Goal: Information Seeking & Learning: Learn about a topic

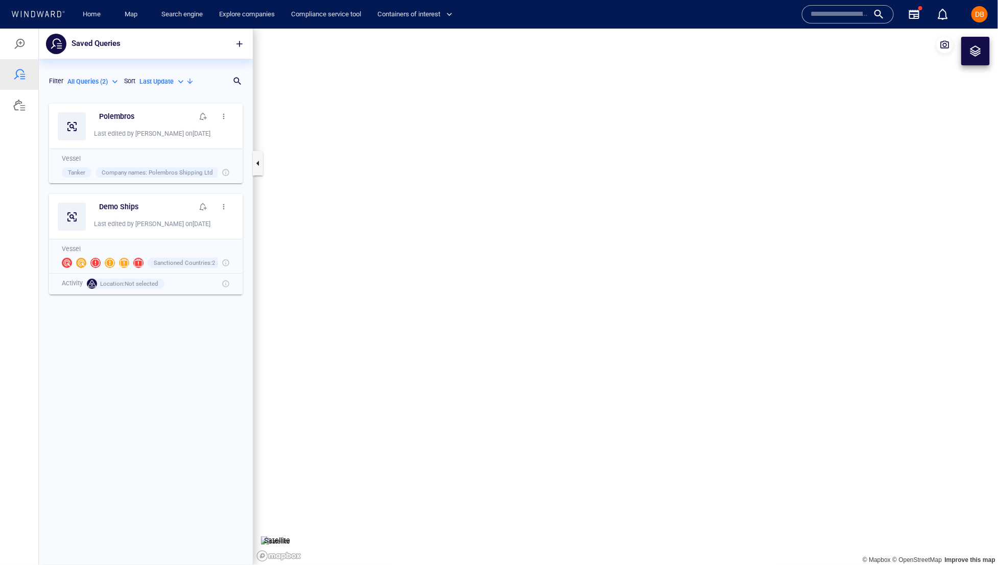
scroll to position [467, 214]
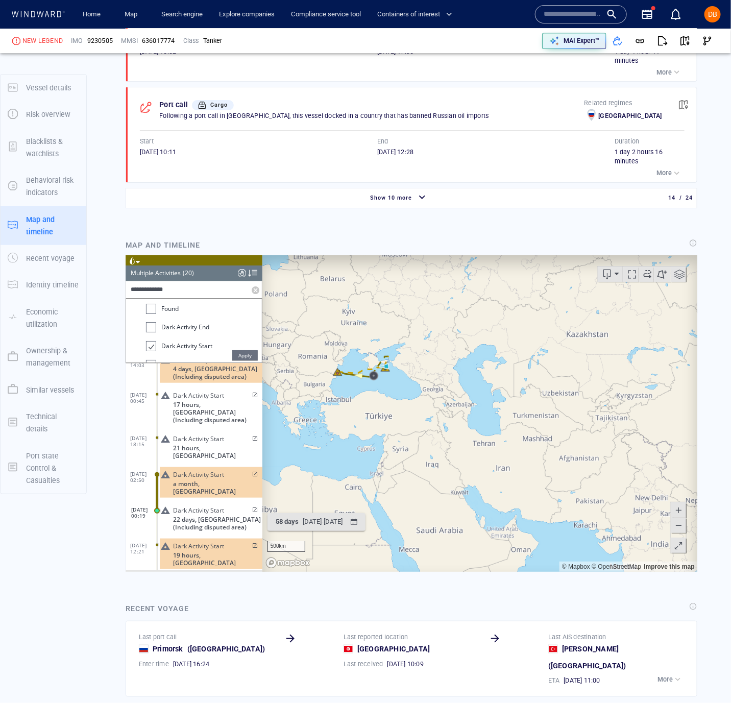
scroll to position [2687, 0]
click at [361, 520] on div "button" at bounding box center [353, 522] width 15 height 15
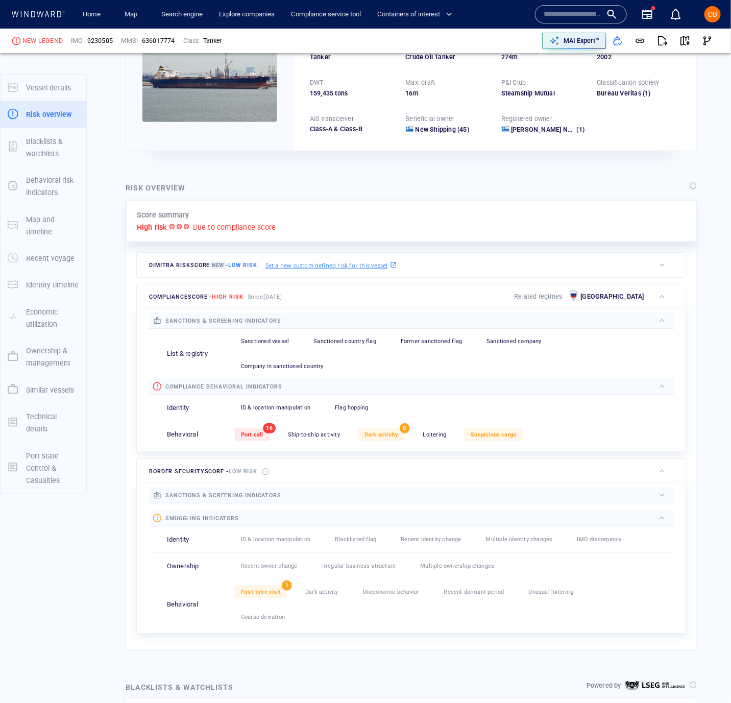
scroll to position [103, 0]
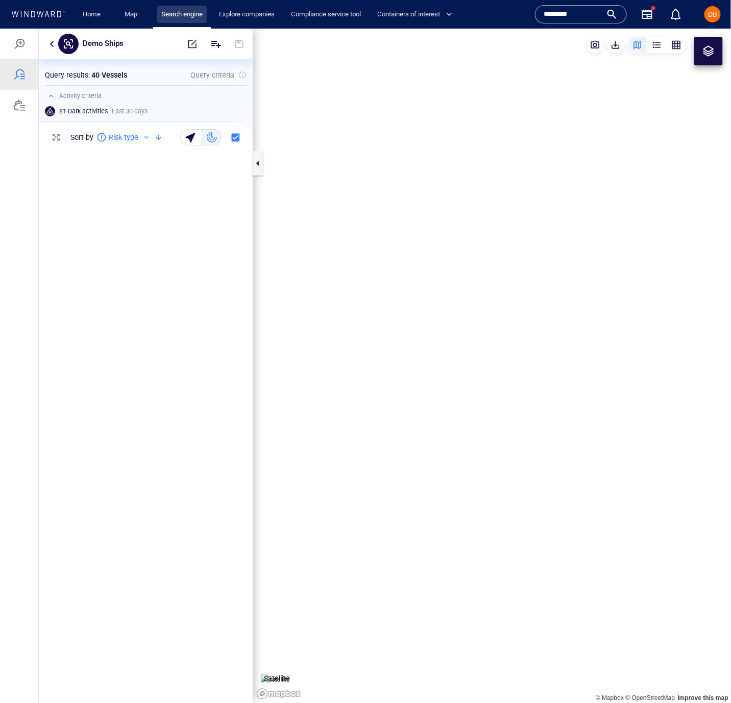
scroll to position [557, 214]
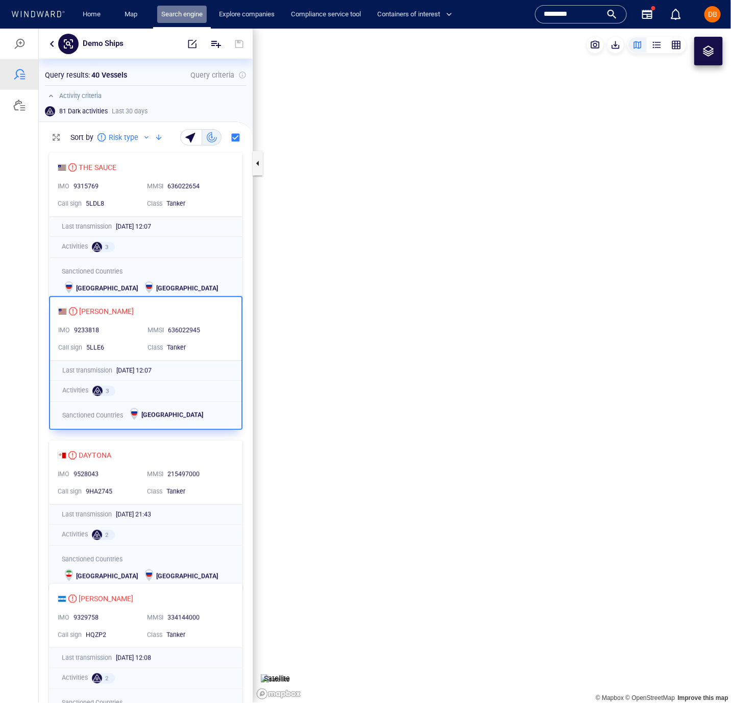
click at [170, 9] on link "Search engine" at bounding box center [182, 15] width 50 height 18
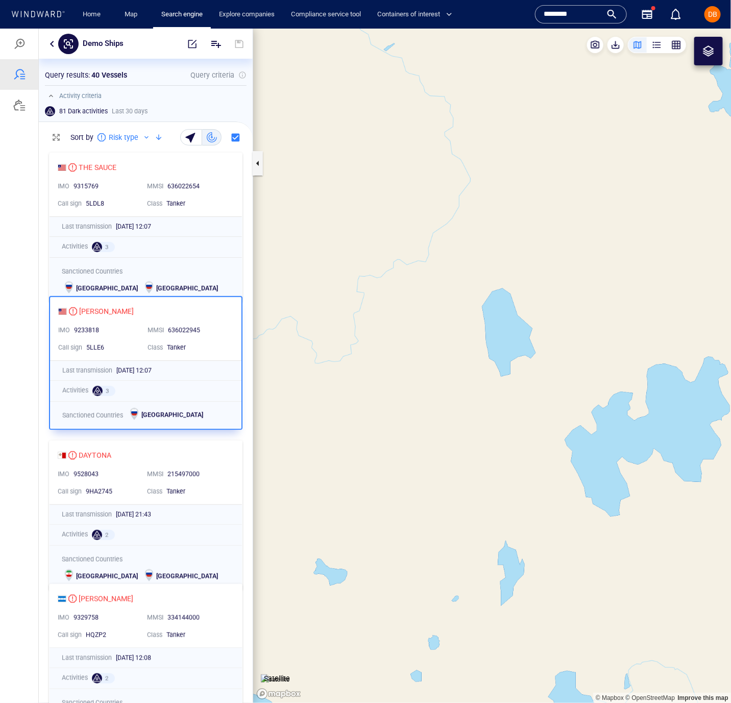
click at [573, 16] on input "********" at bounding box center [573, 14] width 58 height 15
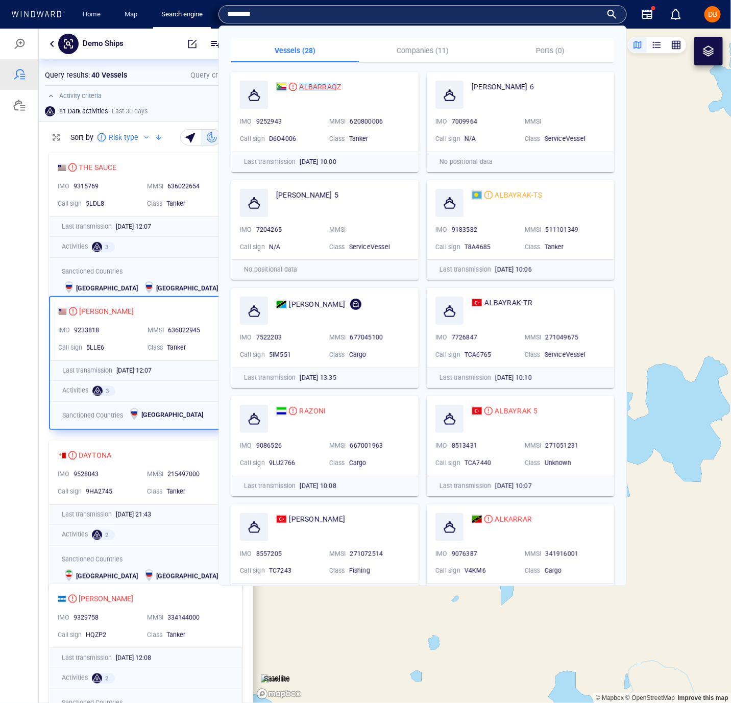
click at [573, 16] on input "********" at bounding box center [414, 14] width 375 height 15
type input "*"
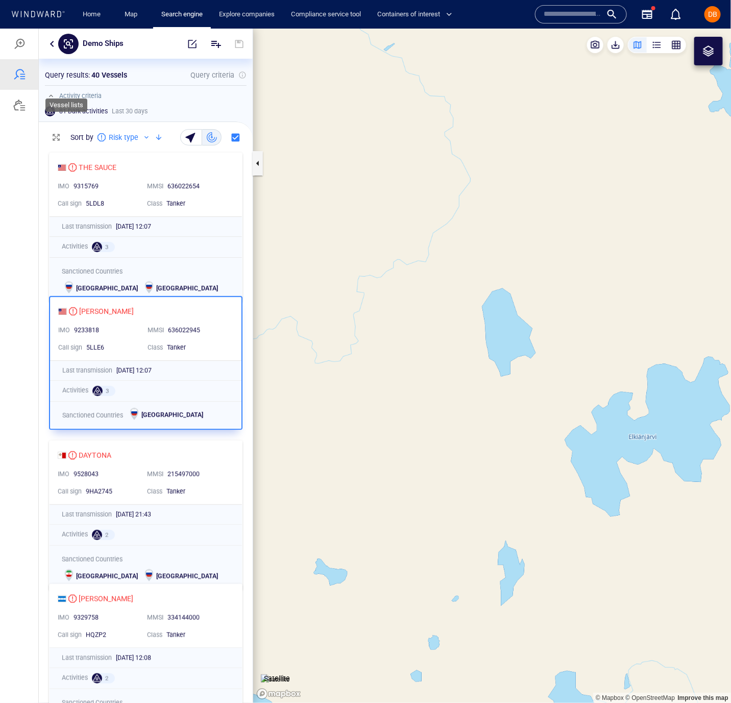
click at [27, 115] on div at bounding box center [19, 104] width 38 height 31
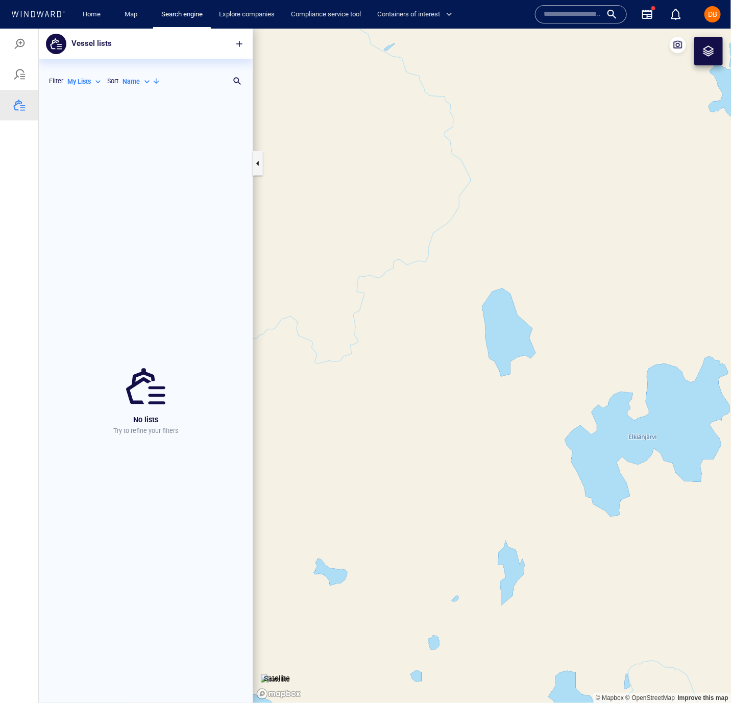
click at [23, 46] on div at bounding box center [19, 43] width 12 height 12
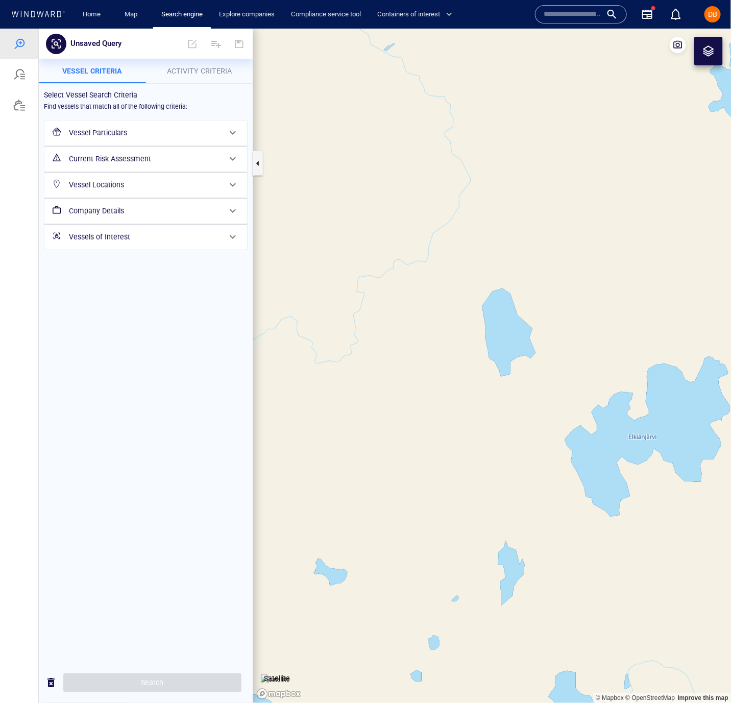
click at [178, 146] on div "Current Risk Assessment" at bounding box center [145, 158] width 203 height 25
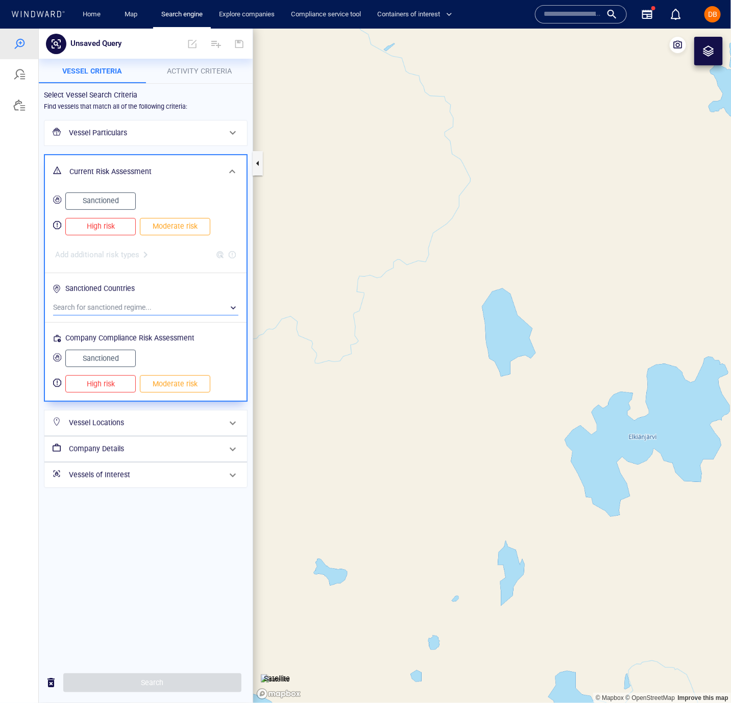
click at [110, 300] on div "​" at bounding box center [145, 307] width 185 height 15
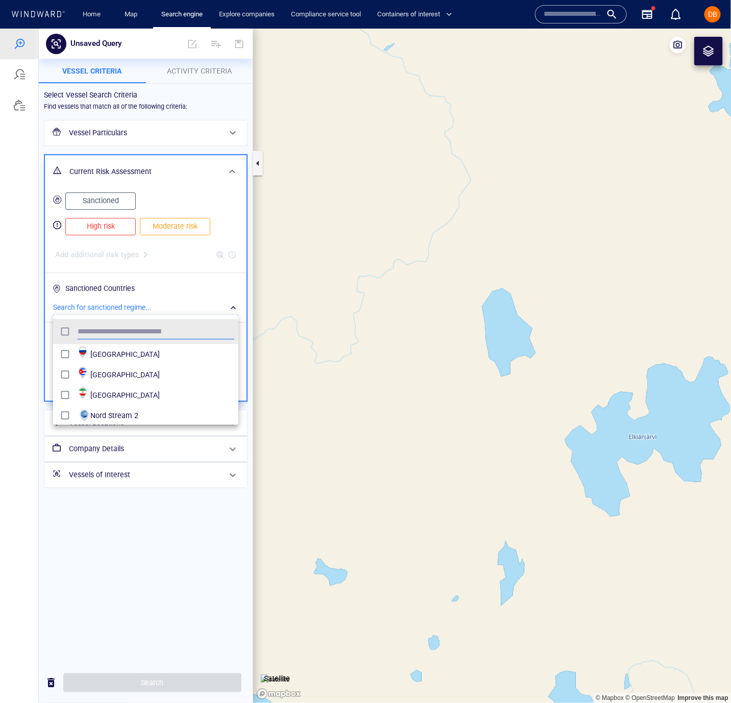
scroll to position [102, 185]
click at [123, 259] on div at bounding box center [365, 365] width 731 height 675
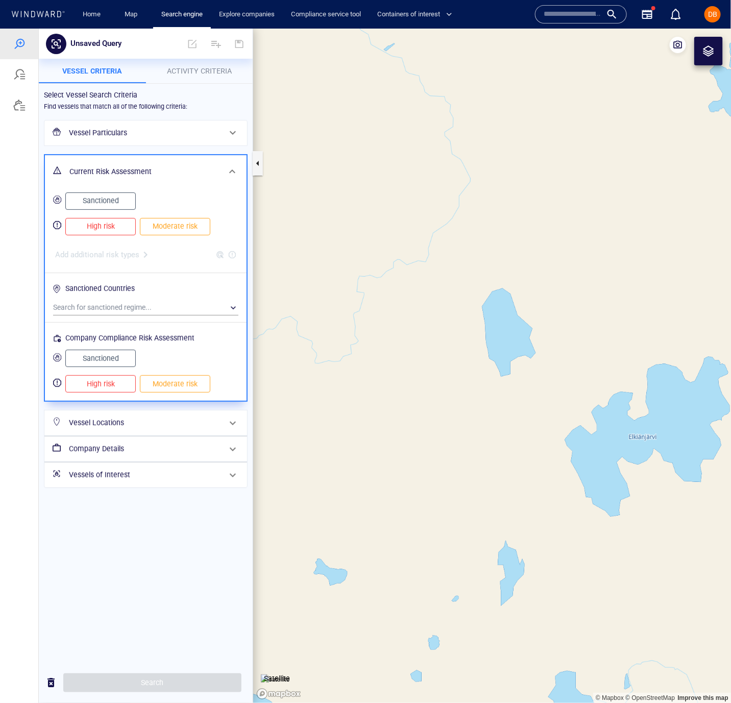
click at [127, 424] on h6 "Vessel Locations" at bounding box center [145, 422] width 152 height 13
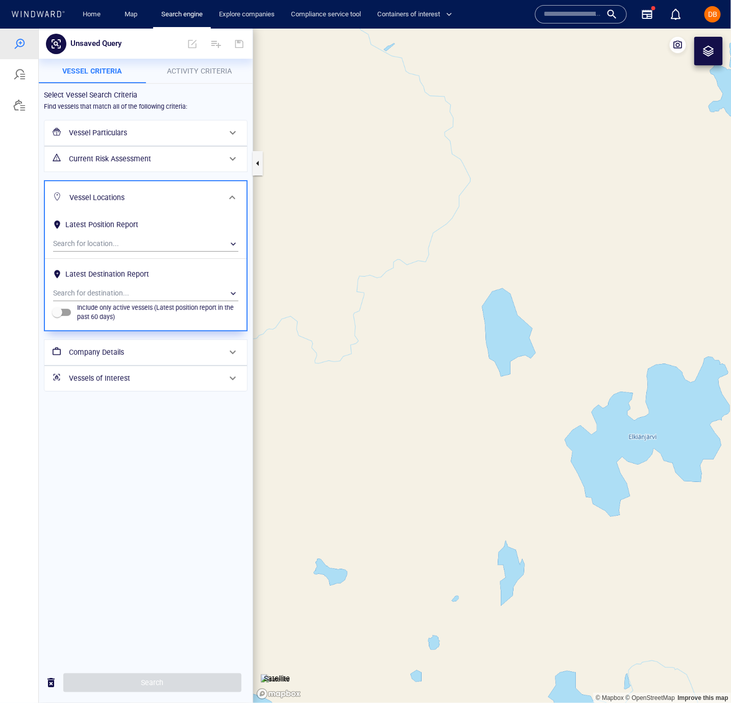
click at [182, 201] on h6 "Vessel Locations" at bounding box center [144, 197] width 151 height 13
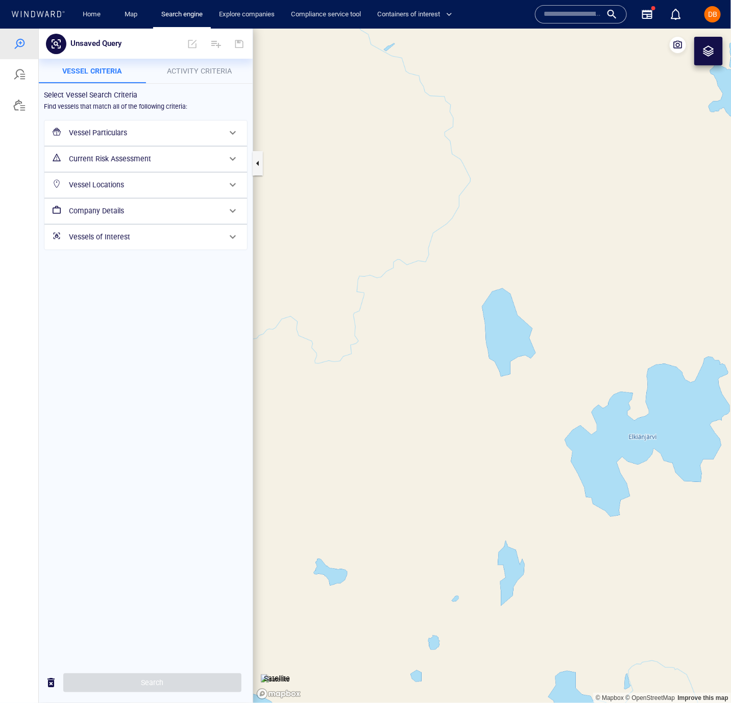
click at [162, 152] on h6 "Current Risk Assessment" at bounding box center [145, 158] width 152 height 13
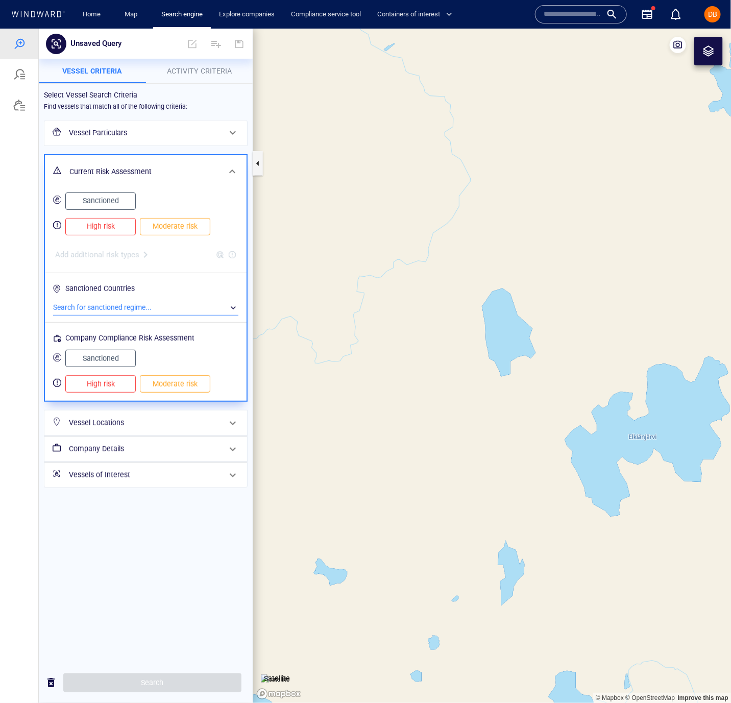
click at [150, 304] on div "​" at bounding box center [145, 307] width 185 height 15
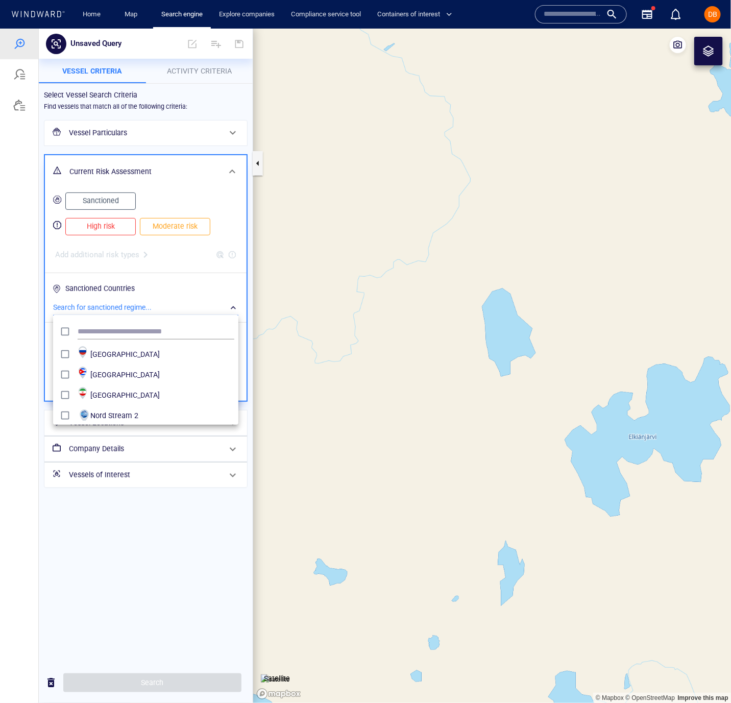
click at [151, 300] on div at bounding box center [365, 365] width 731 height 675
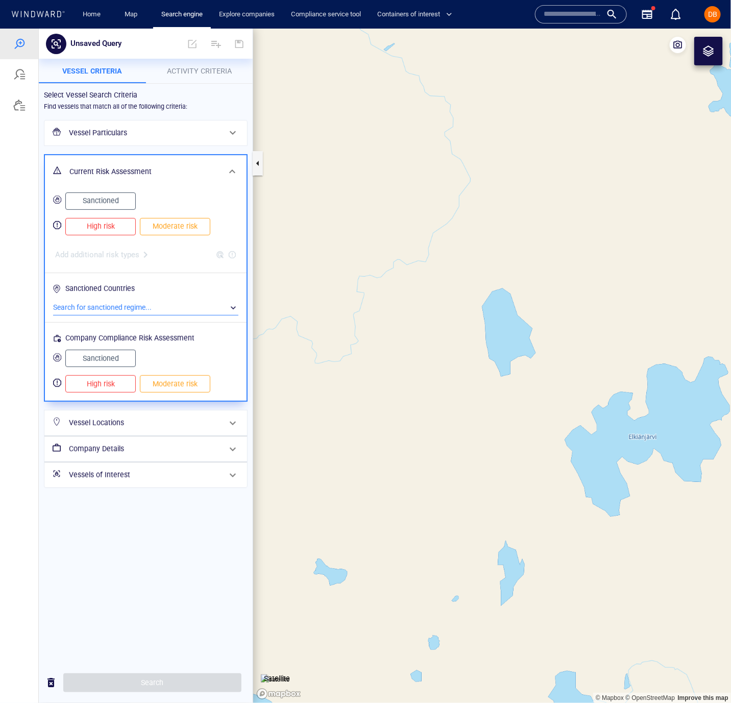
click at [139, 258] on div "Add additional risk types" at bounding box center [145, 254] width 185 height 17
click at [150, 475] on h6 "Vessels of Interest" at bounding box center [145, 474] width 152 height 13
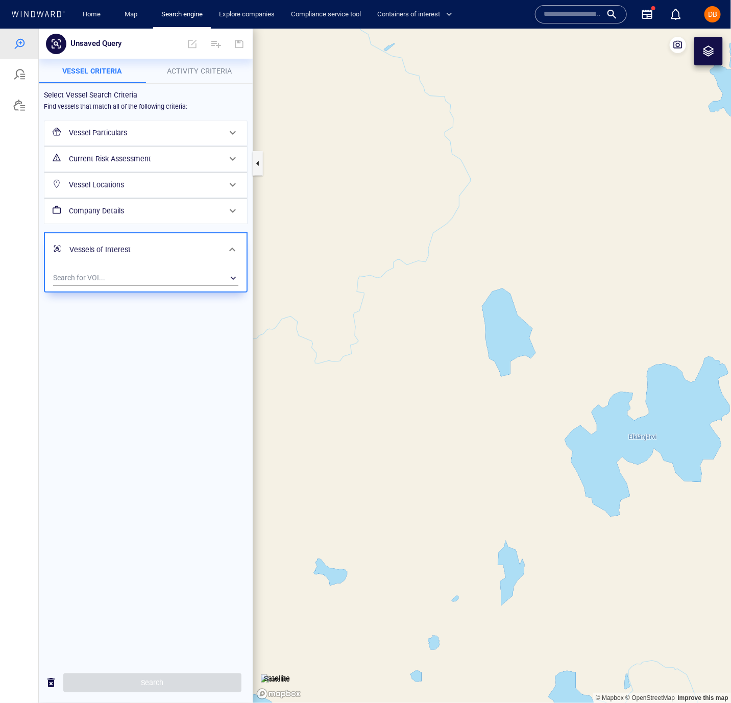
drag, startPoint x: 154, startPoint y: 256, endPoint x: 153, endPoint y: 264, distance: 7.2
click at [153, 261] on div "Vessels of Interest" at bounding box center [146, 249] width 202 height 33
click at [168, 243] on div "Vessels of Interest" at bounding box center [145, 236] width 160 height 21
click at [189, 239] on div "Vessels of Interest" at bounding box center [144, 249] width 159 height 21
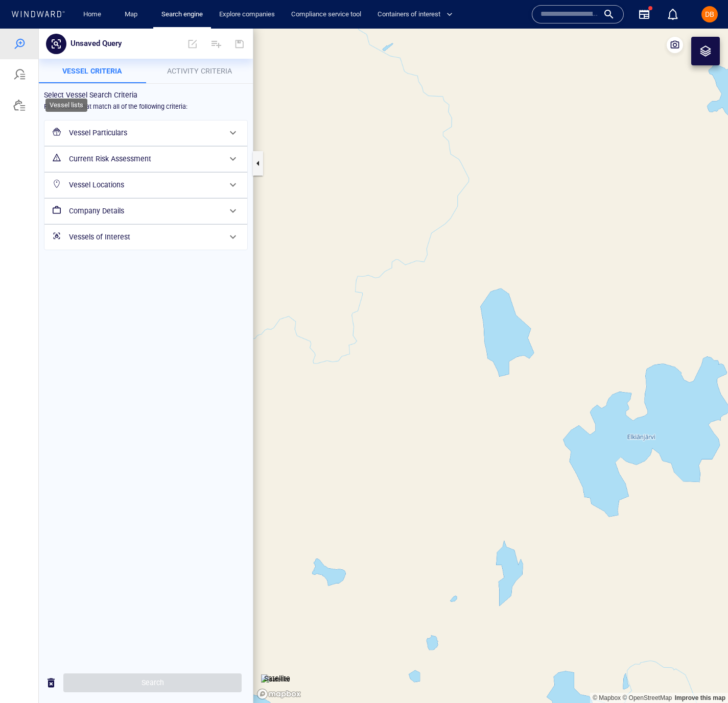
click at [5, 107] on div at bounding box center [19, 105] width 38 height 31
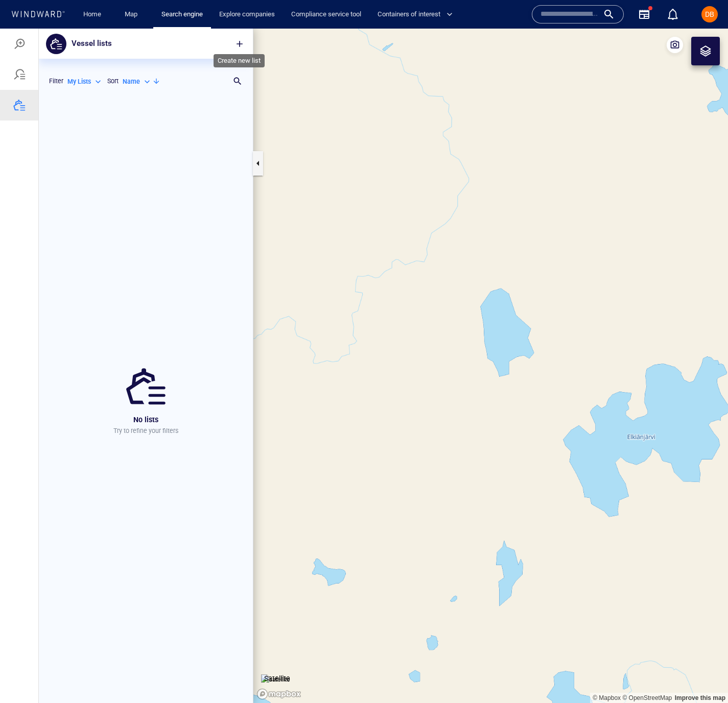
click at [246, 41] on button "button" at bounding box center [239, 44] width 22 height 22
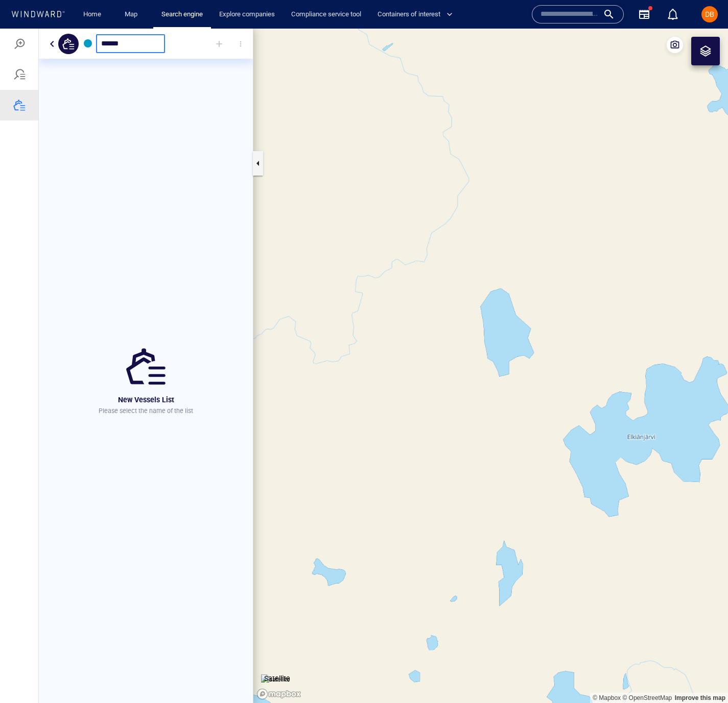
type input "*****"
click at [214, 46] on div at bounding box center [219, 44] width 22 height 22
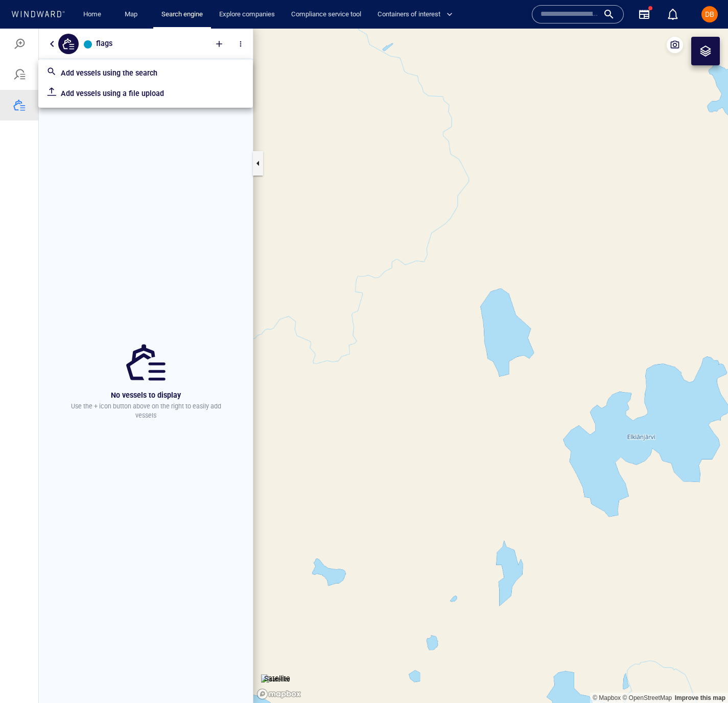
click at [52, 42] on div at bounding box center [364, 366] width 728 height 675
click at [51, 42] on button "button" at bounding box center [52, 44] width 12 height 12
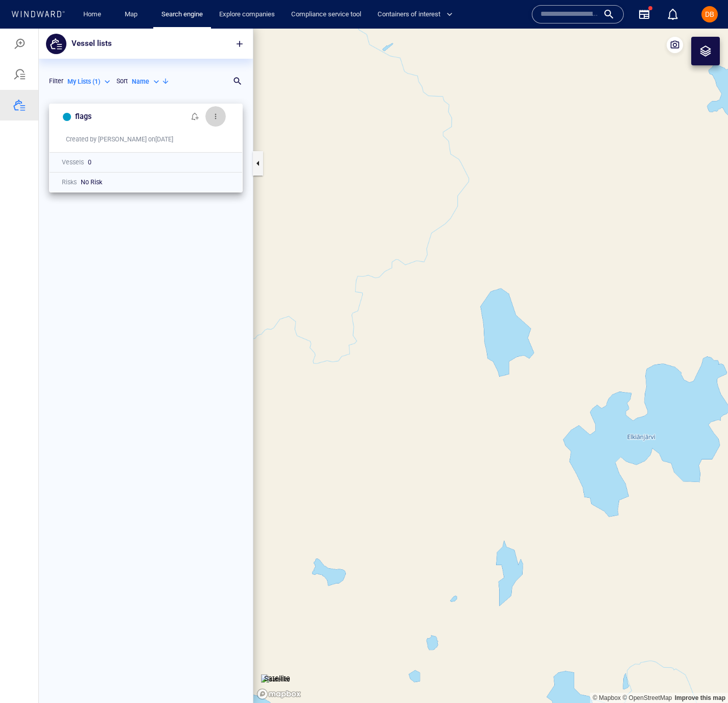
click at [217, 118] on span "button" at bounding box center [215, 116] width 8 height 8
click at [247, 146] on p "Delete" at bounding box center [238, 148] width 21 height 12
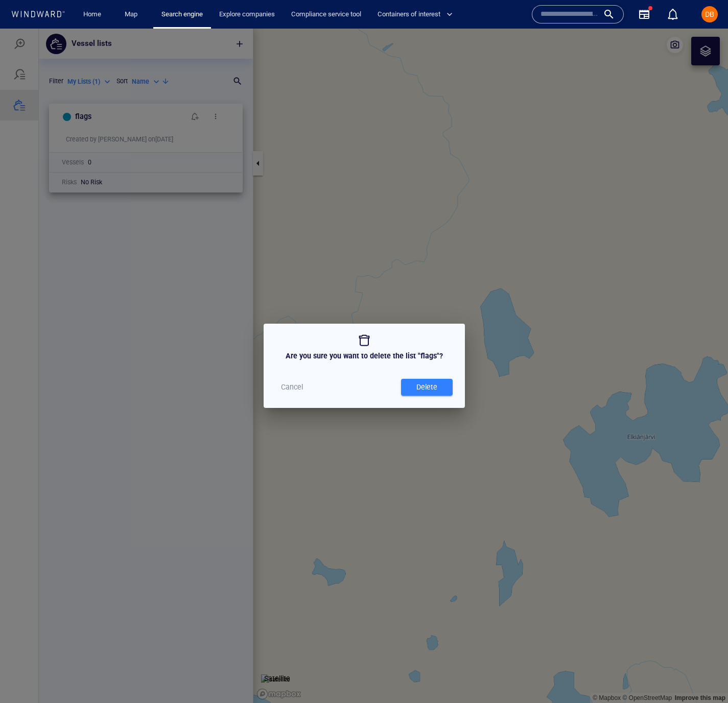
click at [422, 389] on div "Delete" at bounding box center [426, 387] width 25 height 17
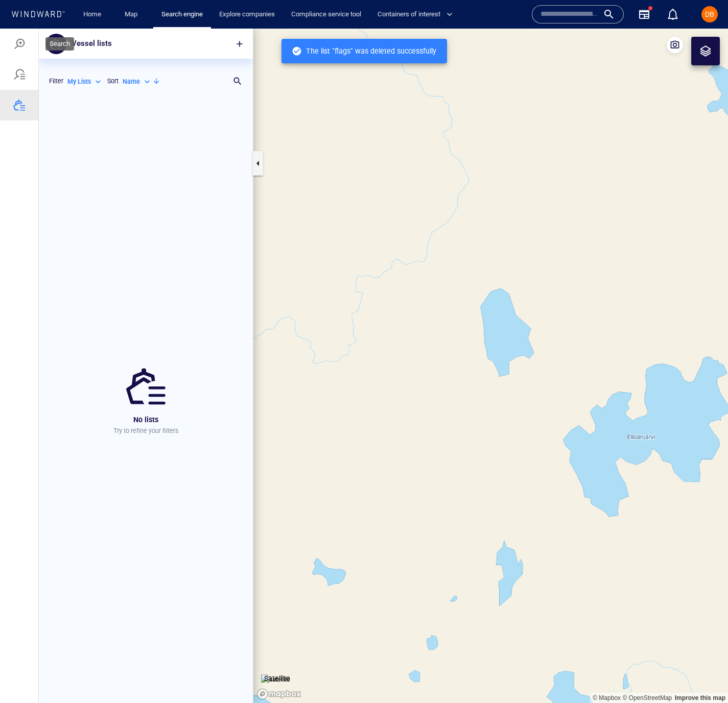
drag, startPoint x: 13, startPoint y: 39, endPoint x: 28, endPoint y: 47, distance: 16.5
click at [13, 39] on div at bounding box center [19, 44] width 12 height 12
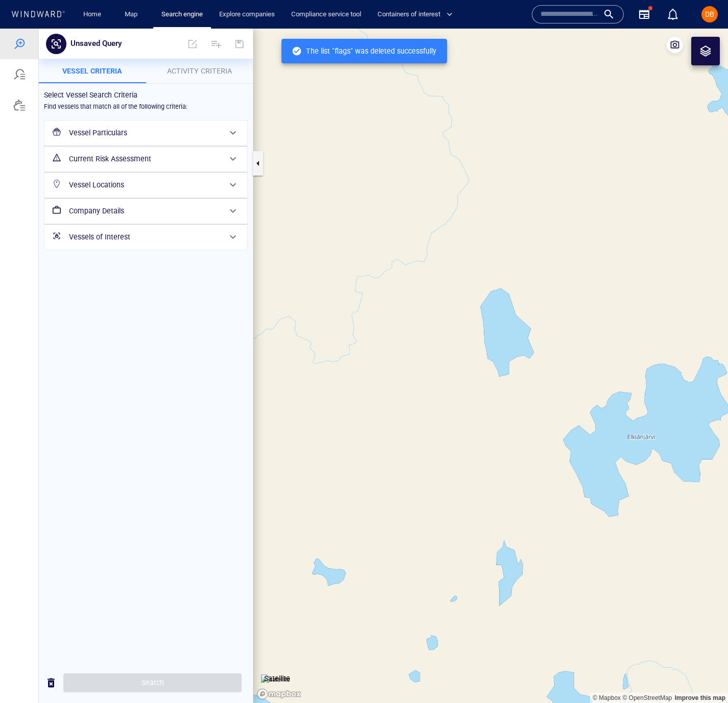
click at [114, 233] on h6 "Vessels of Interest" at bounding box center [145, 237] width 152 height 13
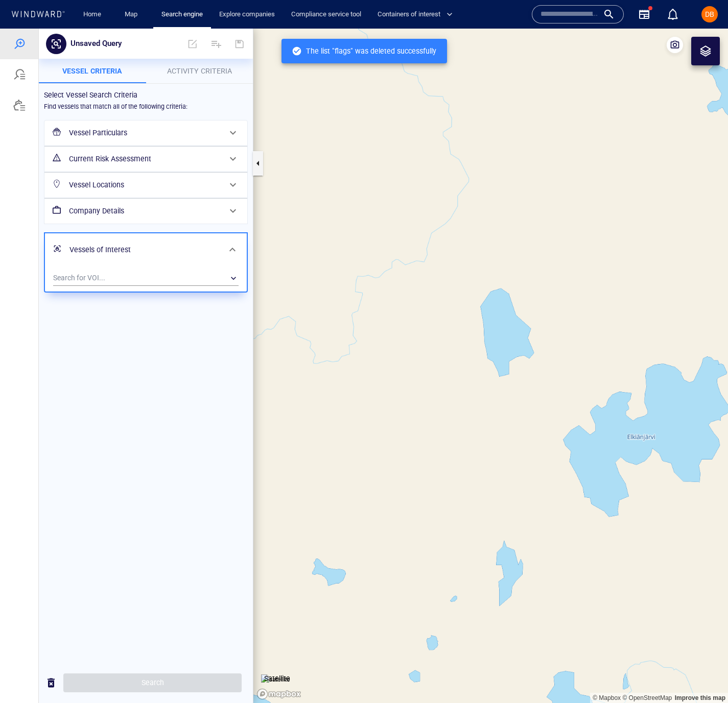
click at [128, 220] on div "Company Details" at bounding box center [145, 211] width 160 height 21
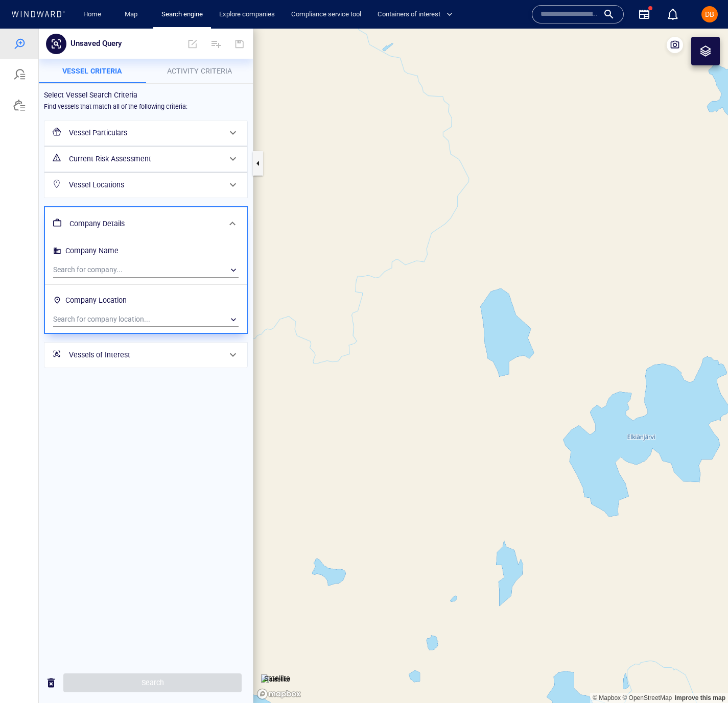
click at [154, 182] on h6 "Vessel Locations" at bounding box center [145, 185] width 152 height 13
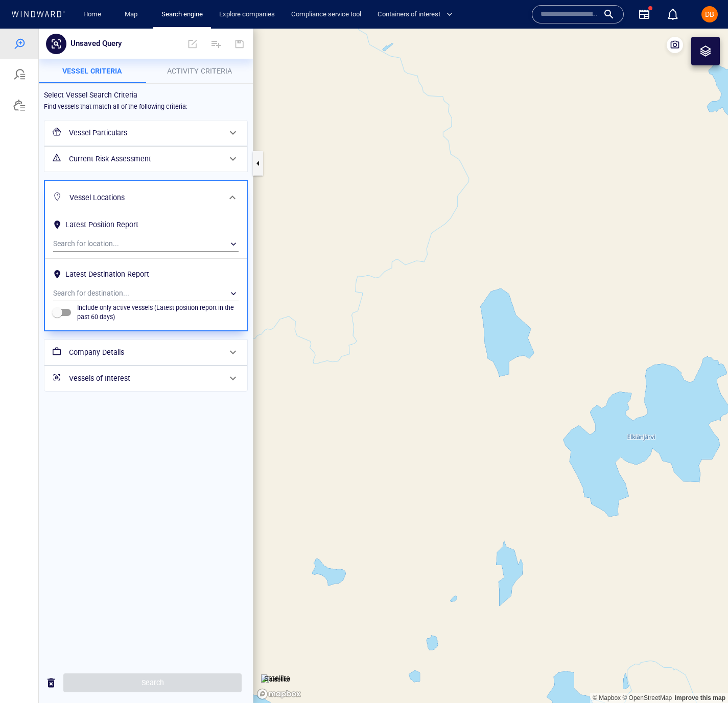
click at [160, 160] on h6 "Current Risk Assessment" at bounding box center [145, 159] width 152 height 13
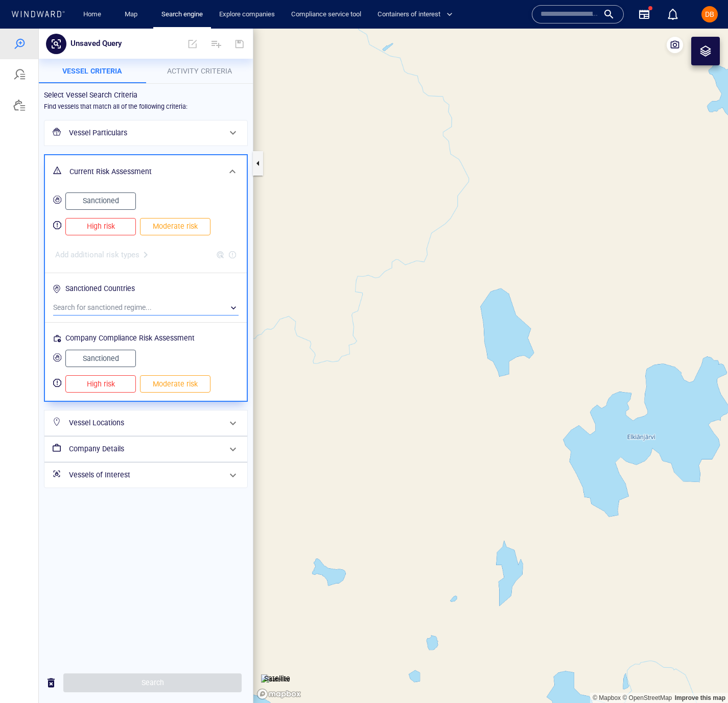
click at [178, 311] on div "​" at bounding box center [145, 307] width 185 height 15
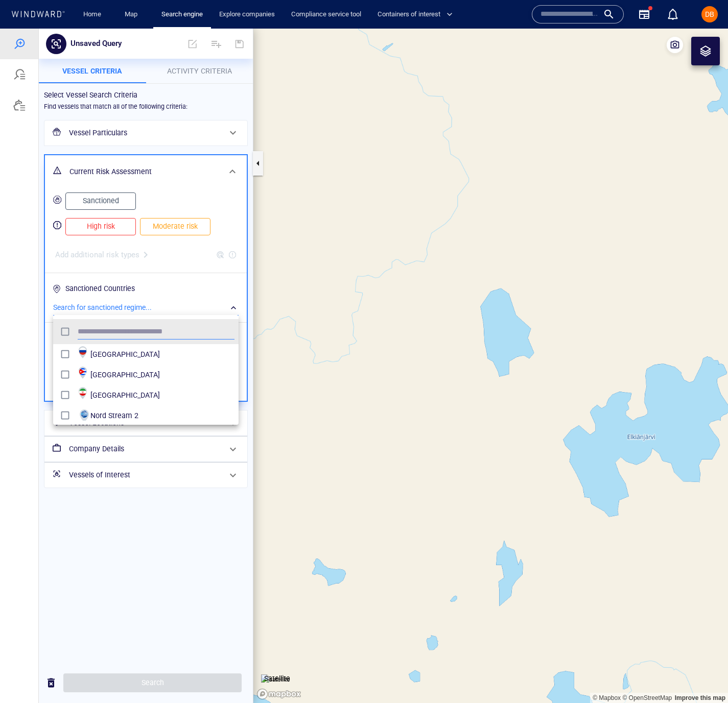
scroll to position [102, 185]
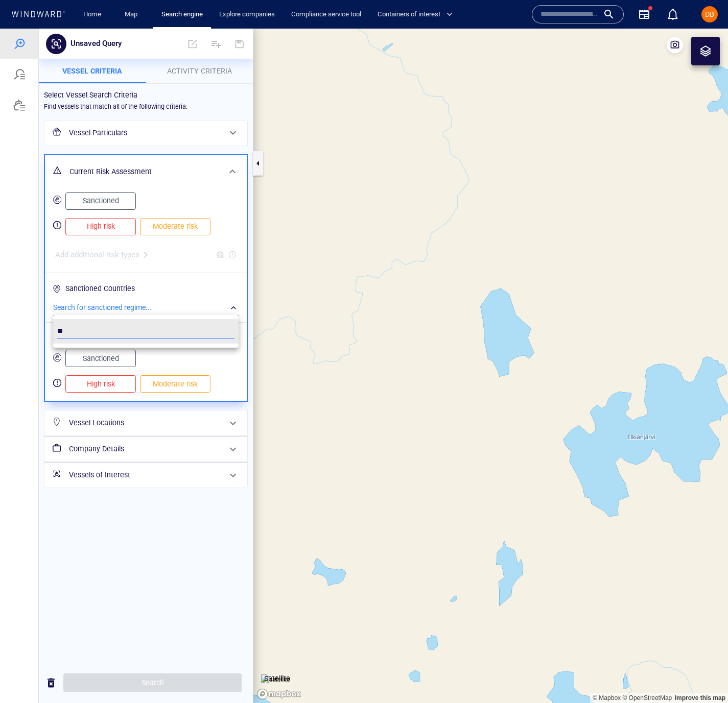
type input "*"
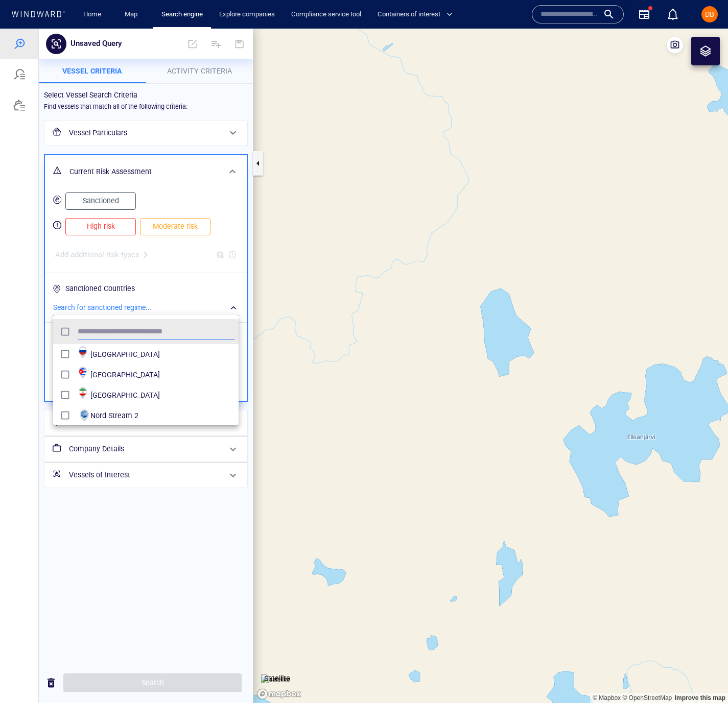
click at [189, 138] on div at bounding box center [364, 366] width 728 height 675
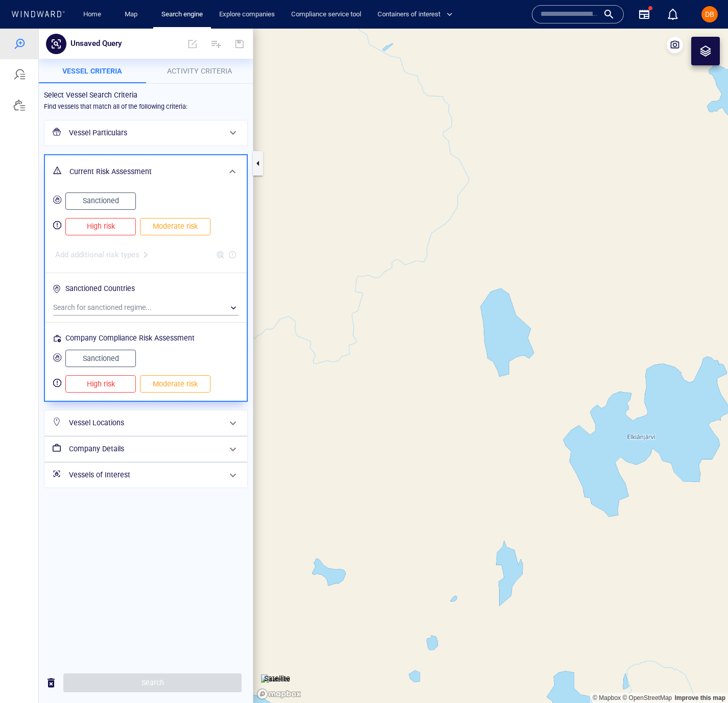
click at [218, 128] on h6 "Vessel Particulars" at bounding box center [145, 133] width 152 height 13
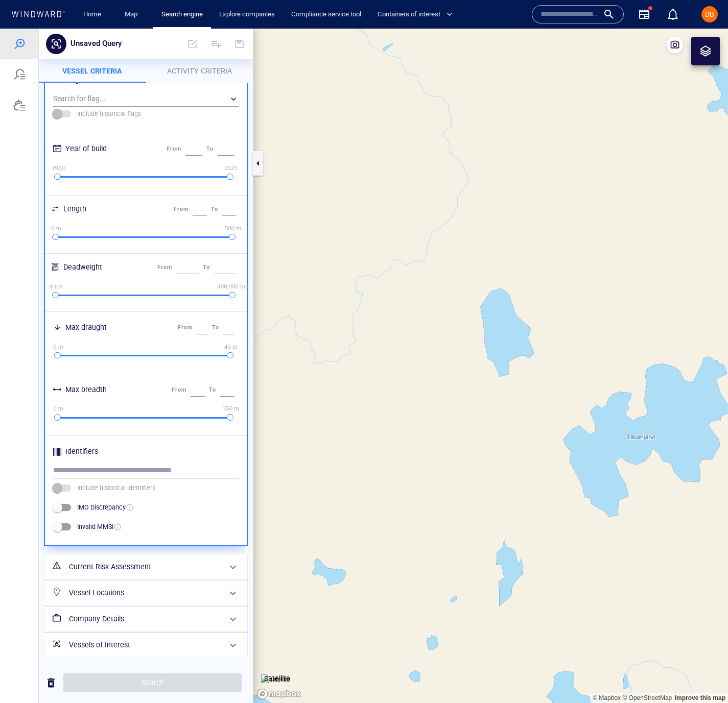
scroll to position [0, 0]
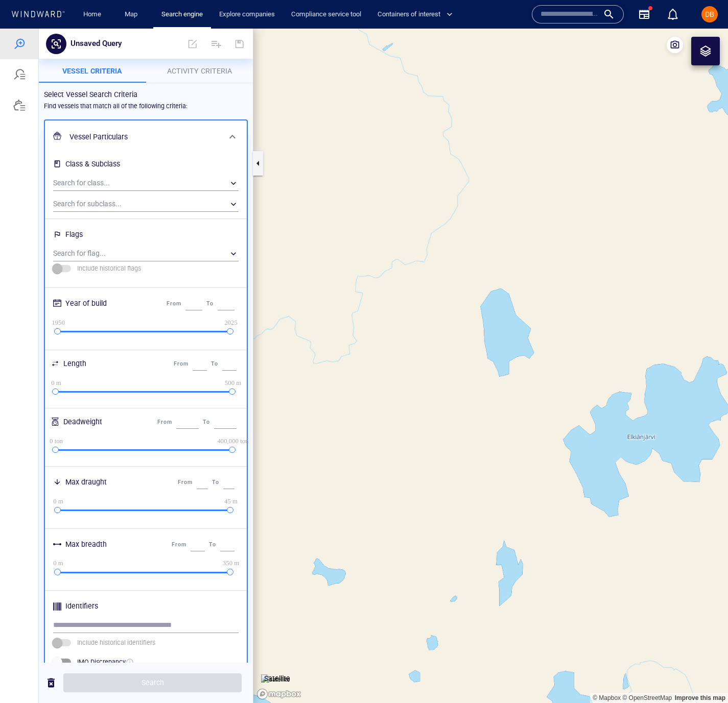
click at [102, 265] on p "Include historical flags" at bounding box center [109, 268] width 64 height 9
click at [107, 257] on div "​" at bounding box center [145, 253] width 185 height 15
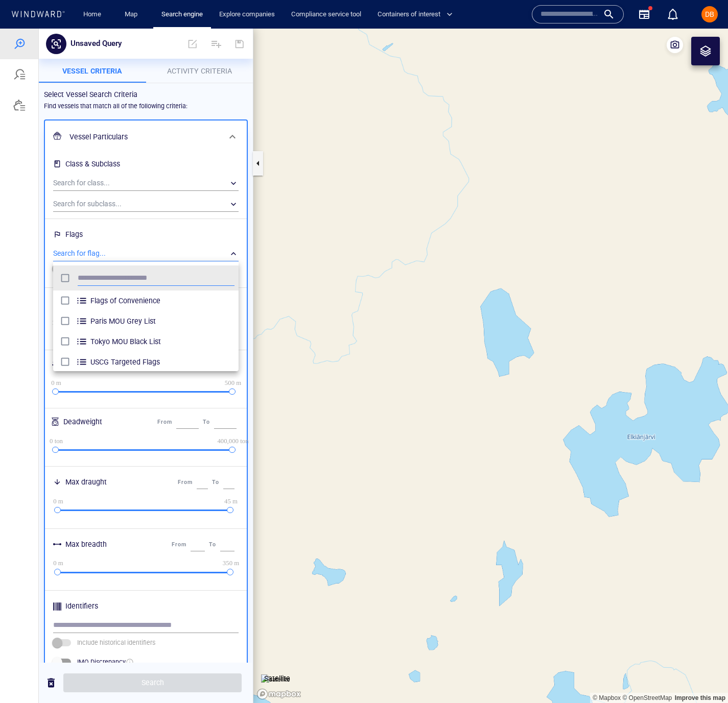
scroll to position [102, 185]
click at [120, 301] on span "Flags of Convenience" at bounding box center [162, 301] width 144 height 12
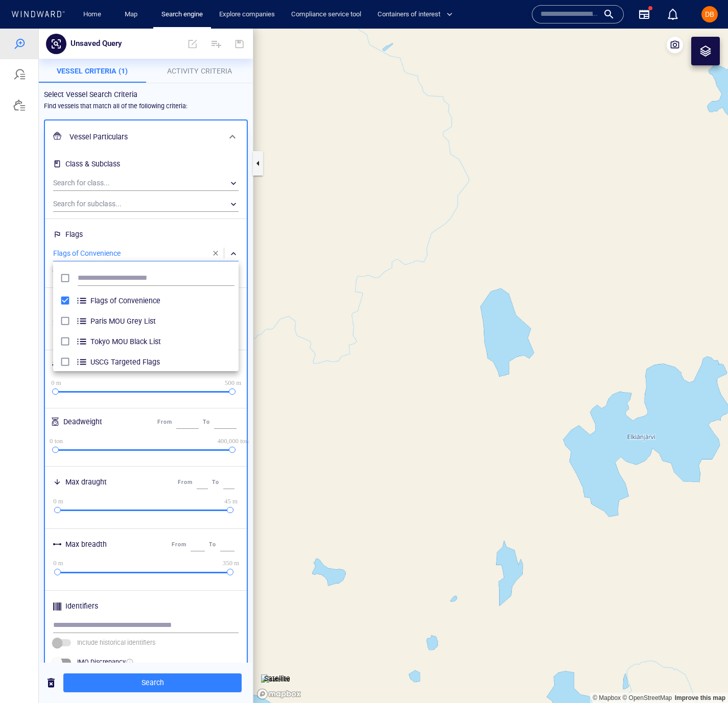
click at [112, 685] on div at bounding box center [364, 366] width 728 height 675
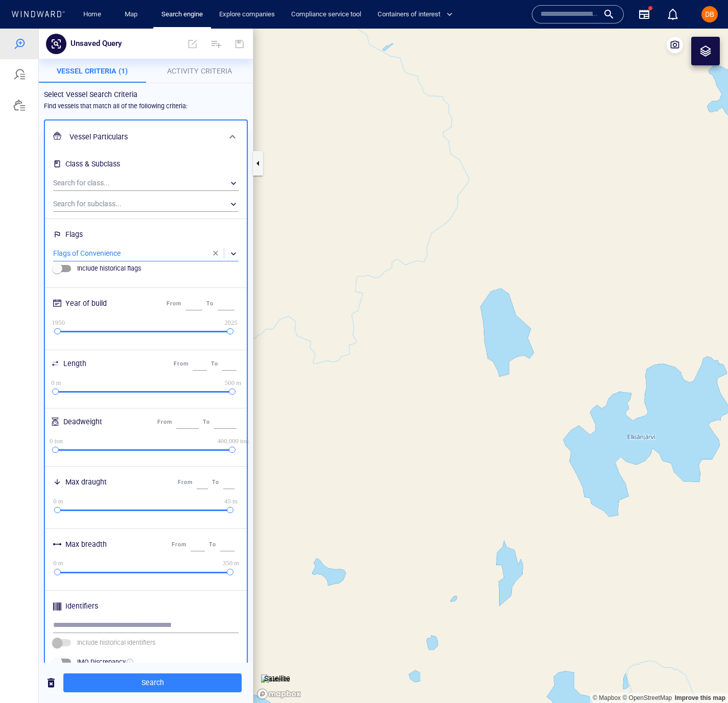
scroll to position [155, 0]
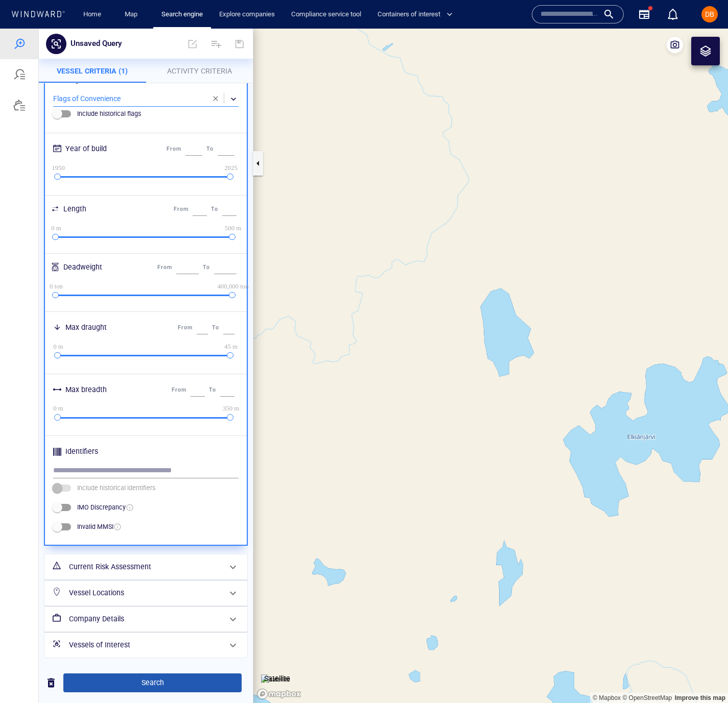
click at [104, 679] on span "Search" at bounding box center [152, 683] width 162 height 13
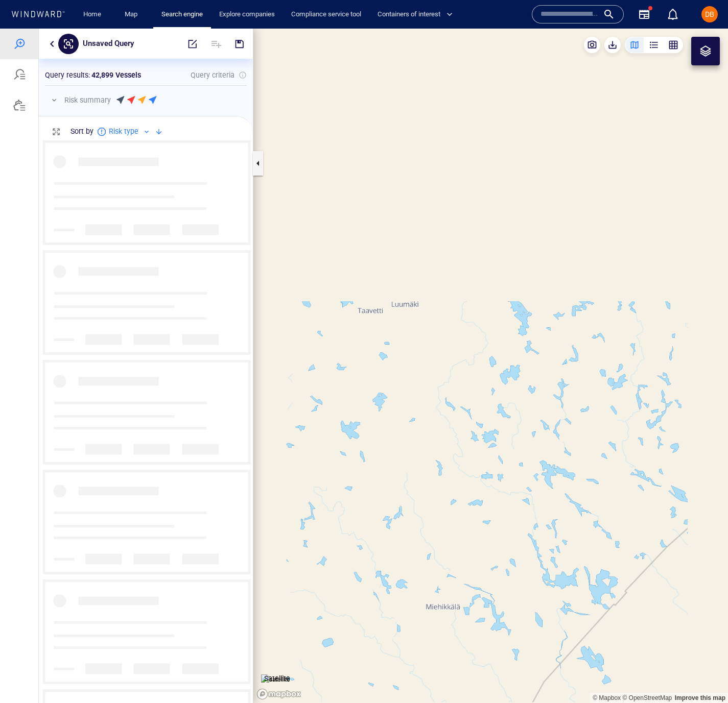
scroll to position [562, 214]
click at [165, 142] on rect at bounding box center [146, 193] width 214 height 107
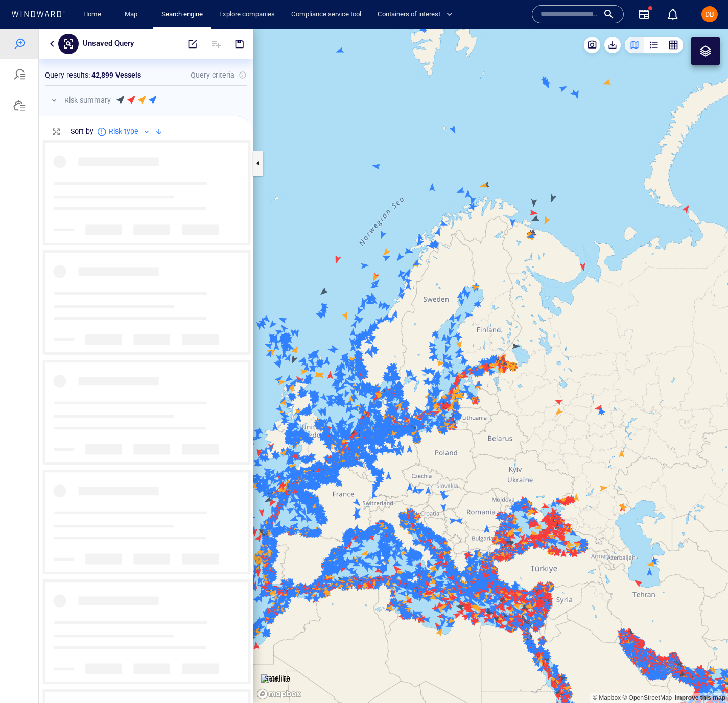
click at [19, 43] on div at bounding box center [19, 44] width 12 height 12
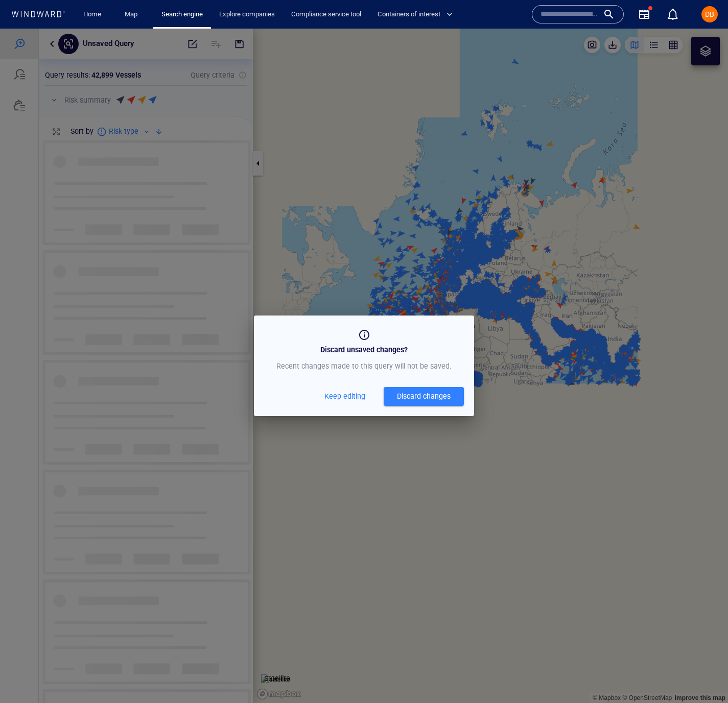
click at [345, 392] on span "Keep editing" at bounding box center [344, 396] width 41 height 13
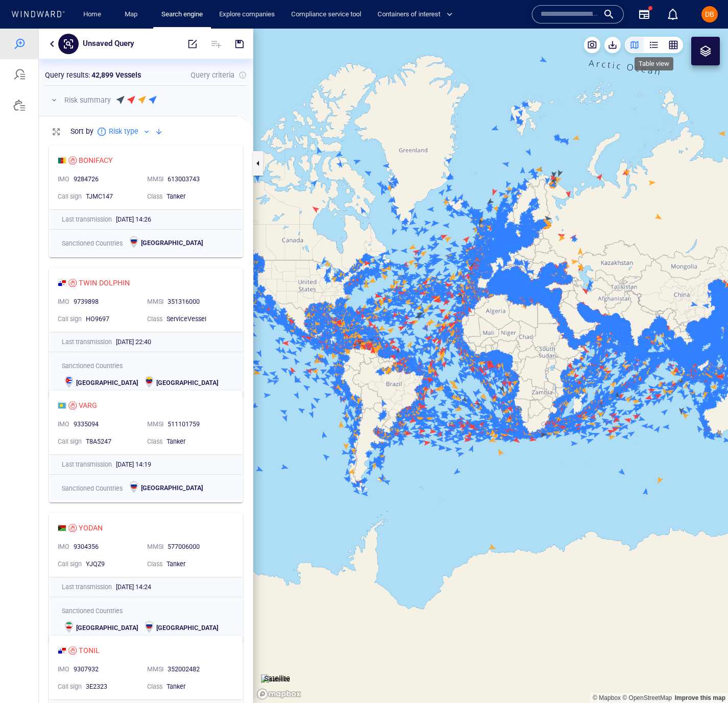
click at [658, 48] on div "button" at bounding box center [654, 45] width 10 height 10
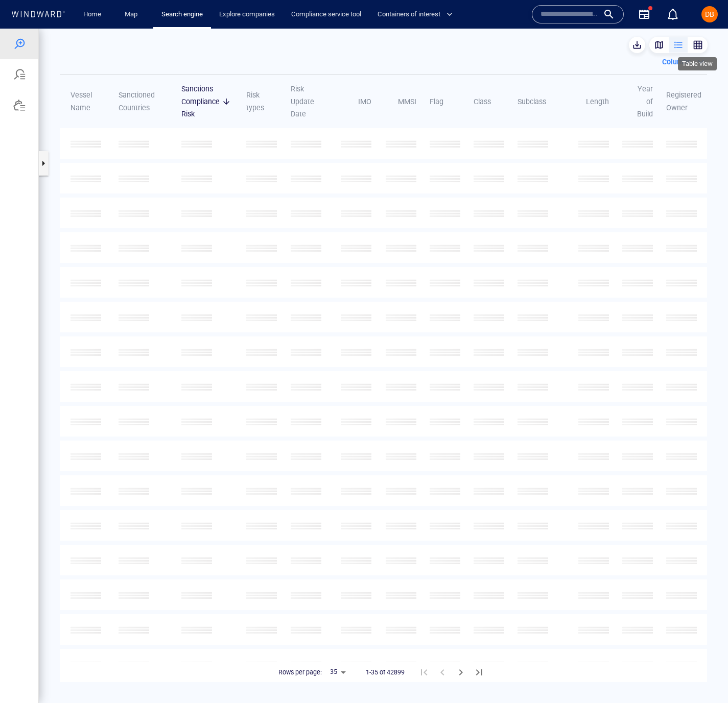
click at [702, 47] on div "button" at bounding box center [698, 45] width 10 height 10
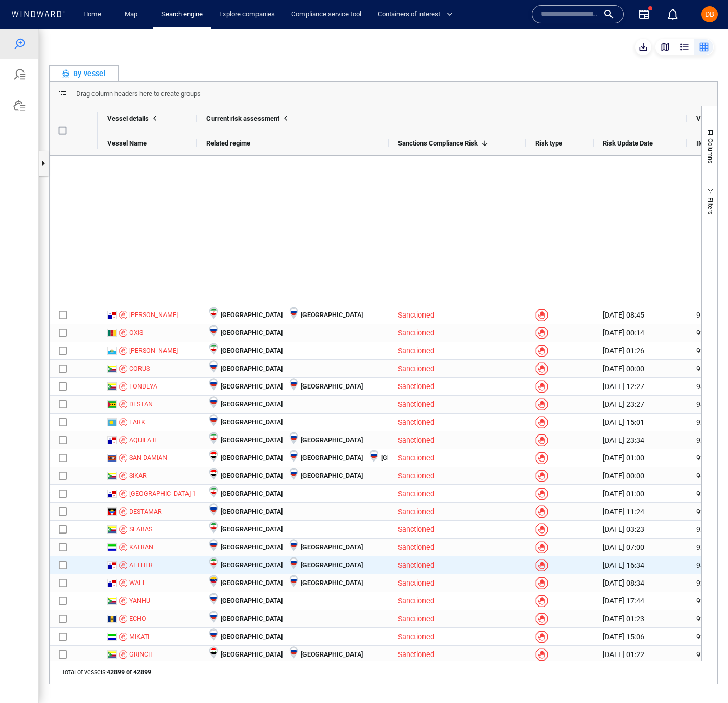
scroll to position [348, 0]
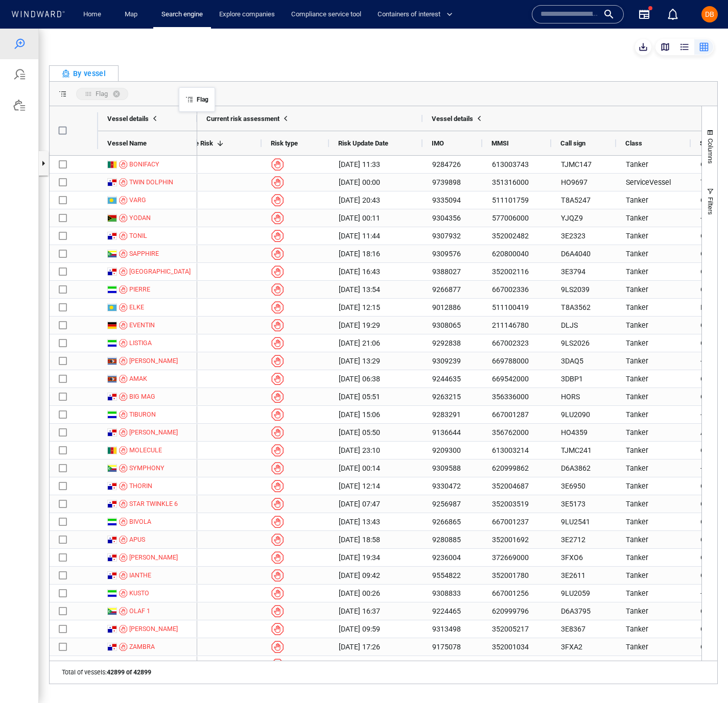
drag, startPoint x: 640, startPoint y: 140, endPoint x: 183, endPoint y: 93, distance: 459.6
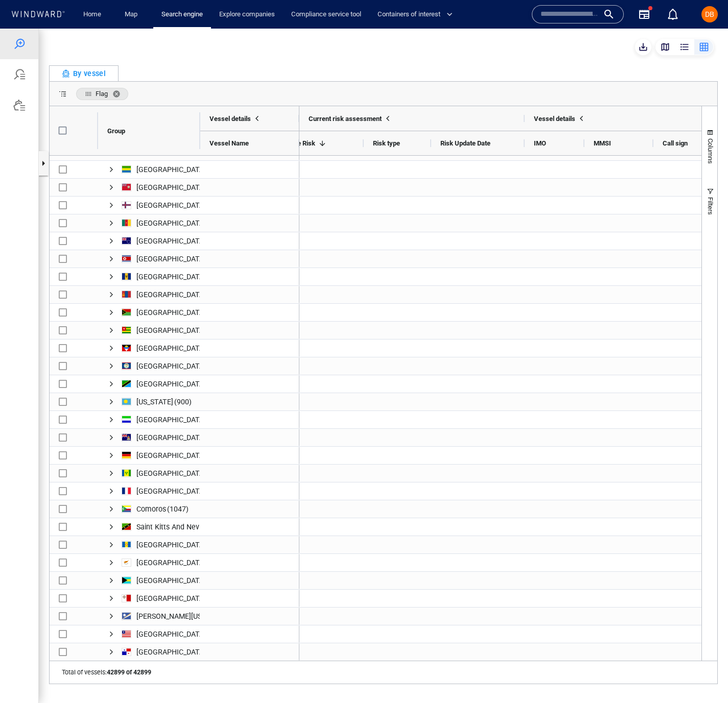
click at [89, 93] on span "Flag. Press ENTER to sort. Press DELETE to remove" at bounding box center [88, 94] width 8 height 8
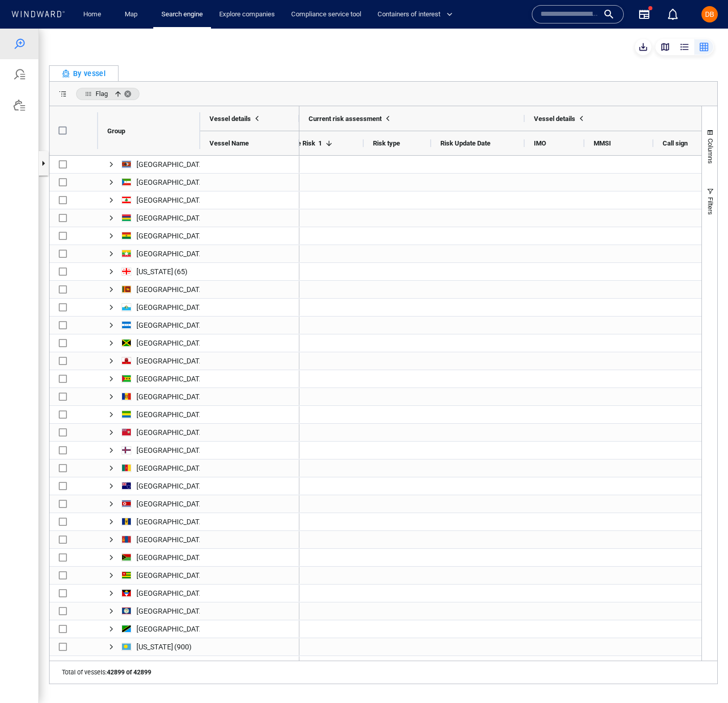
click at [116, 91] on span "Flag, ascending. Press ENTER to sort. Press DELETE to remove" at bounding box center [118, 94] width 8 height 8
click at [189, 128] on span at bounding box center [187, 131] width 8 height 8
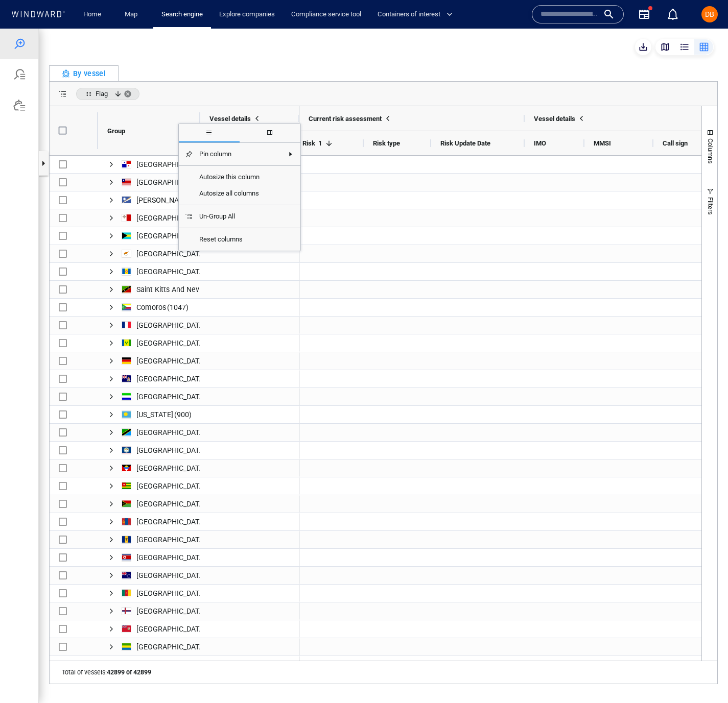
click at [267, 132] on span "columns" at bounding box center [270, 133] width 8 height 8
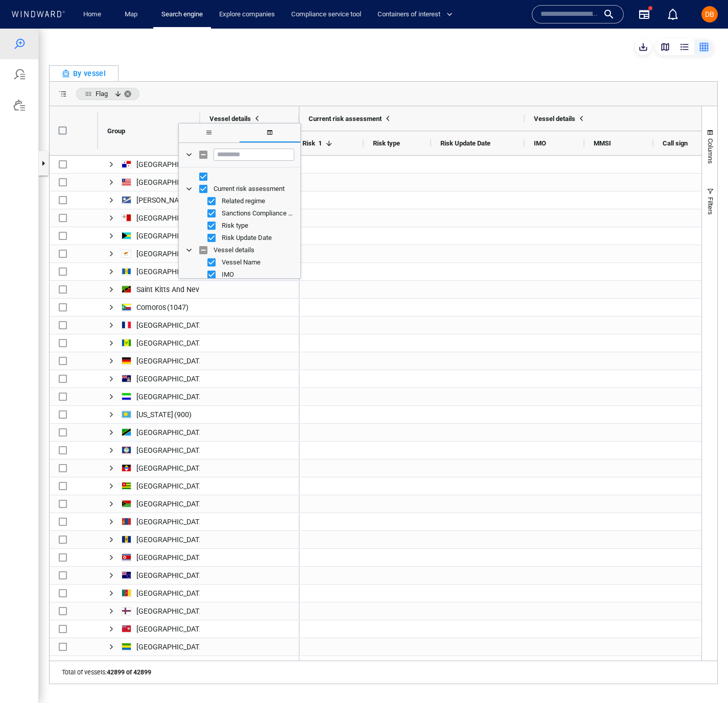
click at [144, 130] on div "Group" at bounding box center [145, 131] width 76 height 44
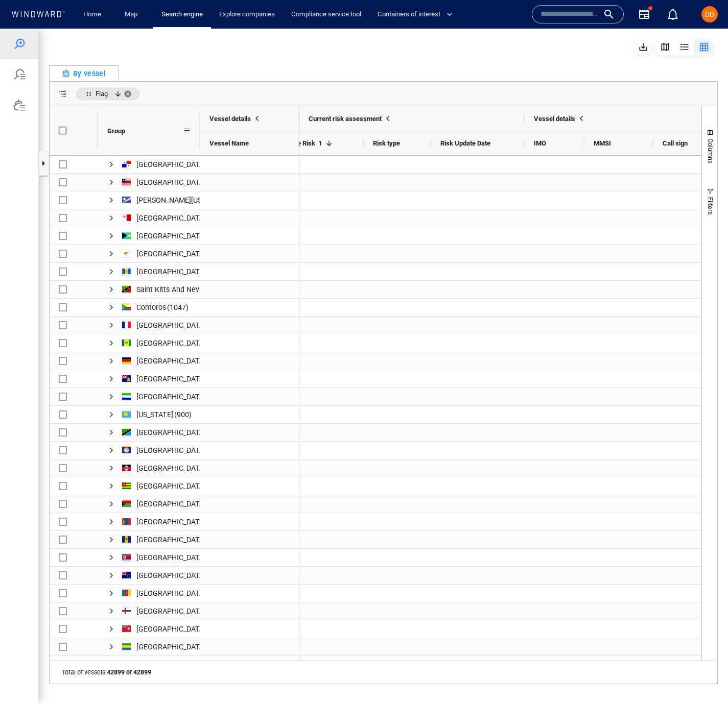
click at [589, 6] on div at bounding box center [578, 14] width 92 height 18
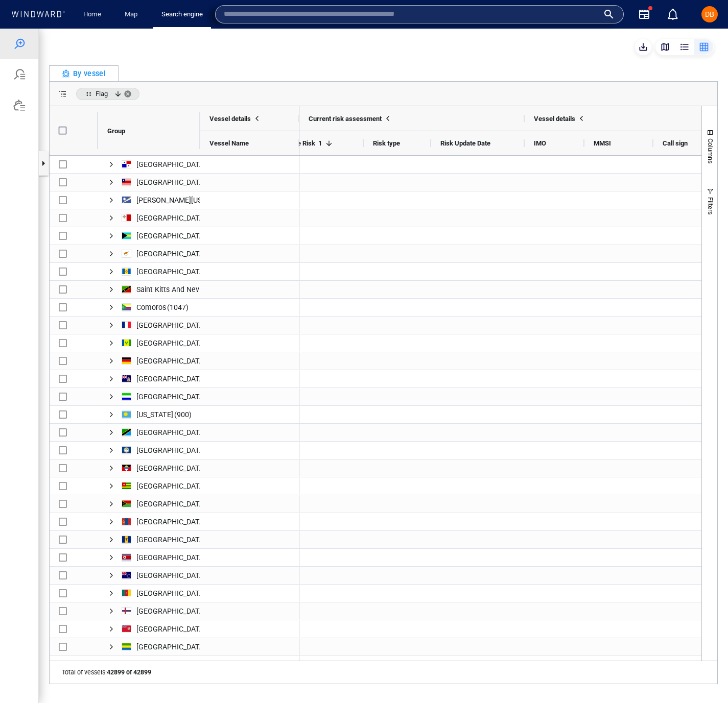
click at [321, 16] on input "text" at bounding box center [411, 14] width 375 height 15
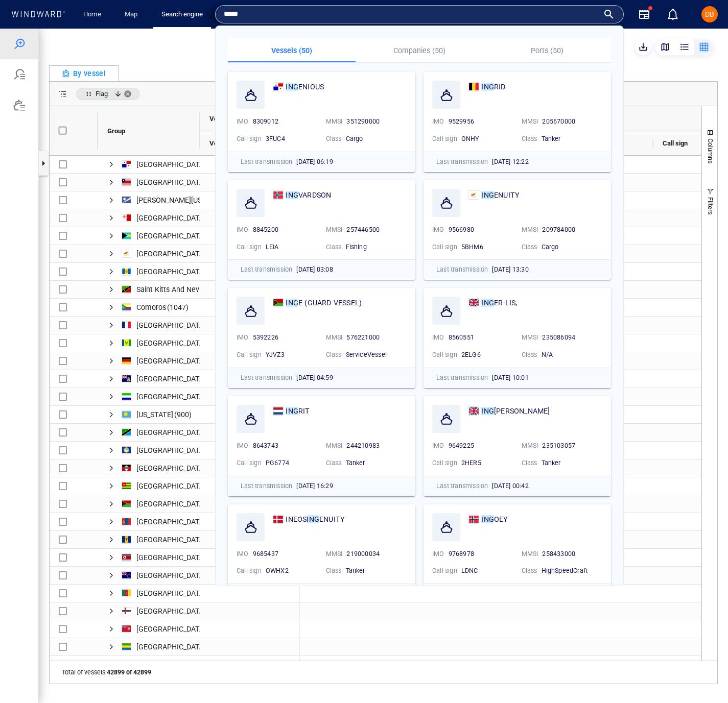
type input "*****"
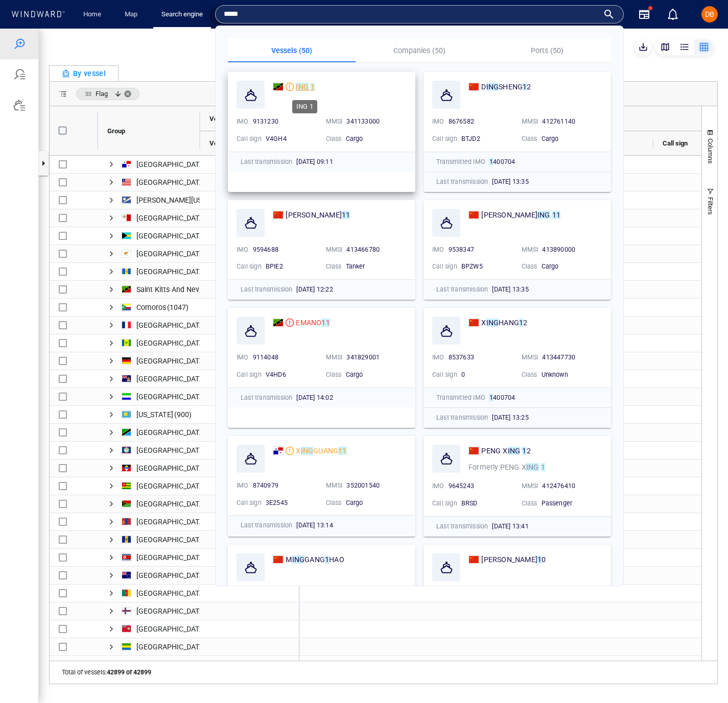
click at [302, 83] on mark "ING" at bounding box center [302, 87] width 13 height 8
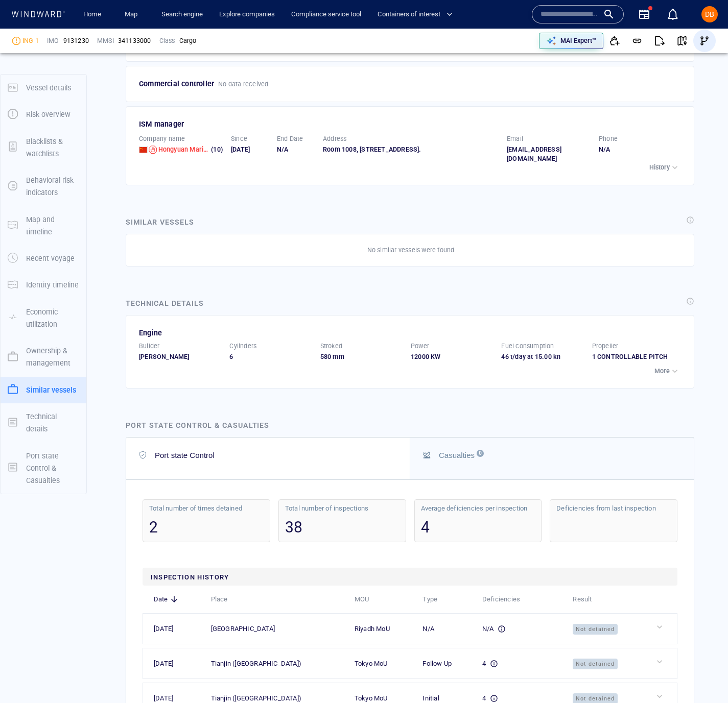
scroll to position [2040, 0]
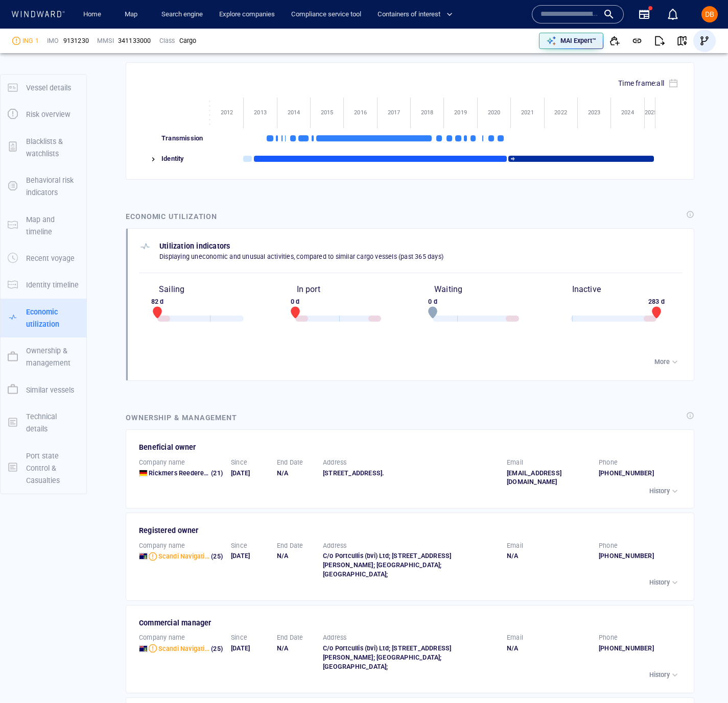
scroll to position [1195, 0]
click at [659, 358] on p "More" at bounding box center [661, 362] width 15 height 9
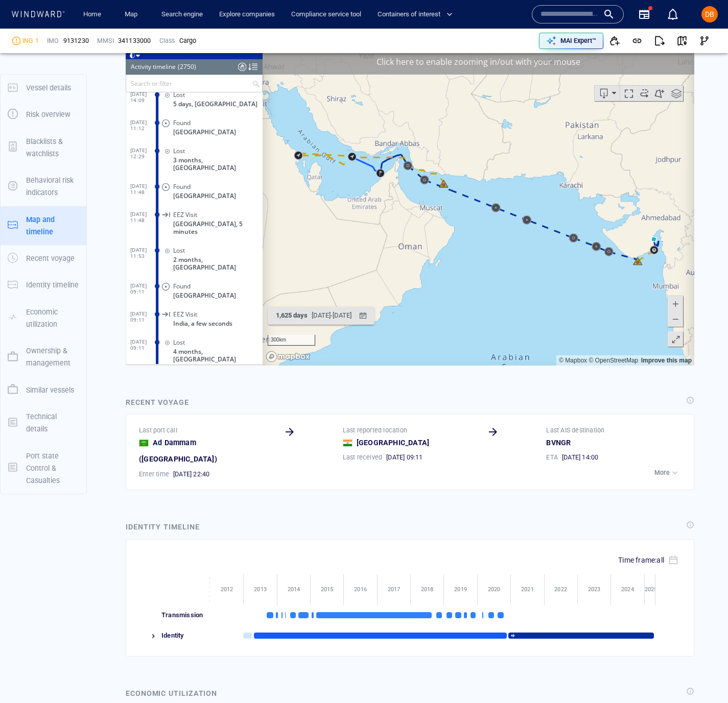
scroll to position [716, 0]
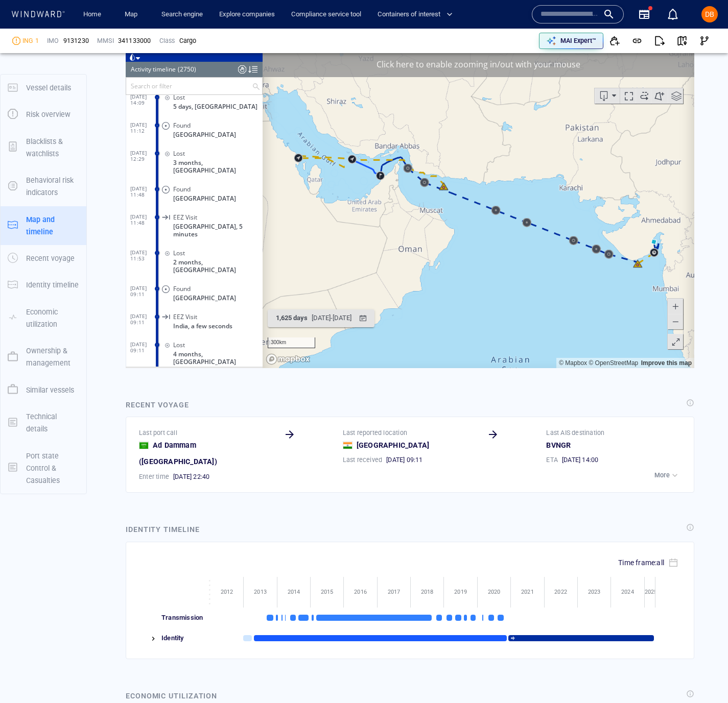
click at [666, 320] on canvas "Map" at bounding box center [479, 209] width 432 height 317
click at [678, 319] on span at bounding box center [675, 321] width 10 height 15
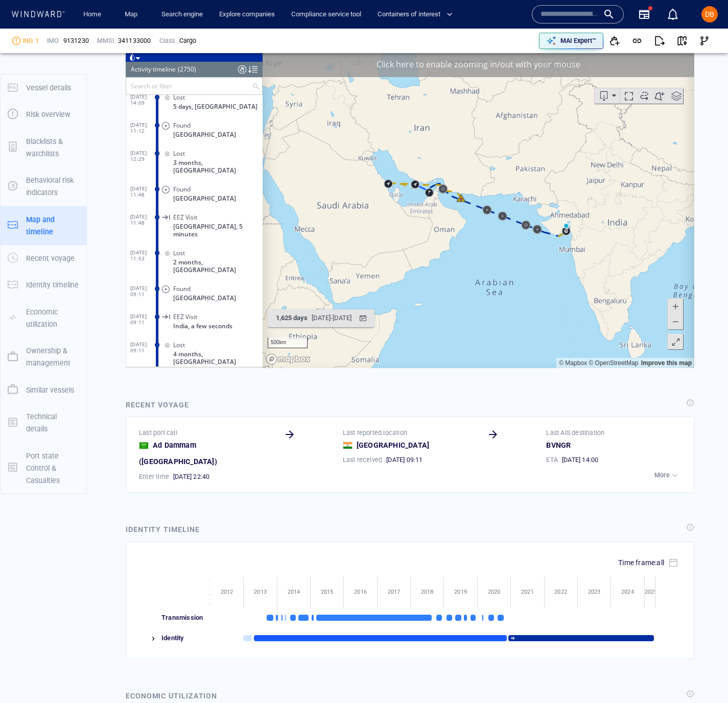
click at [679, 319] on span at bounding box center [675, 321] width 10 height 15
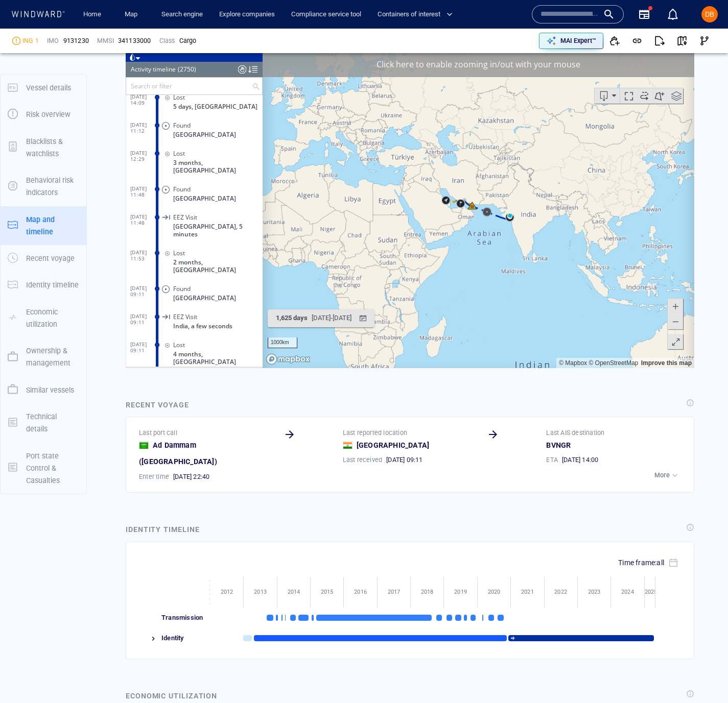
drag, startPoint x: 547, startPoint y: 259, endPoint x: 538, endPoint y: 270, distance: 14.1
click at [538, 270] on canvas "Map" at bounding box center [479, 209] width 432 height 317
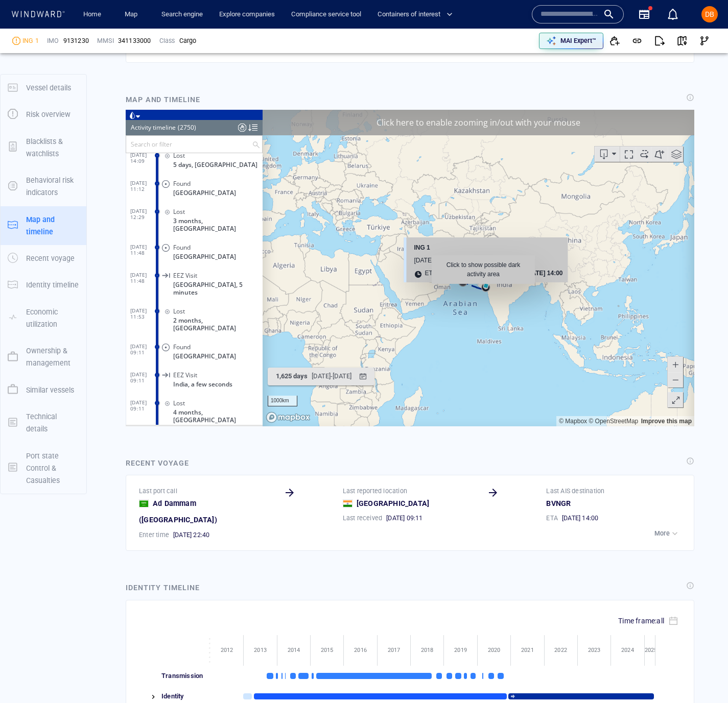
scroll to position [637, 0]
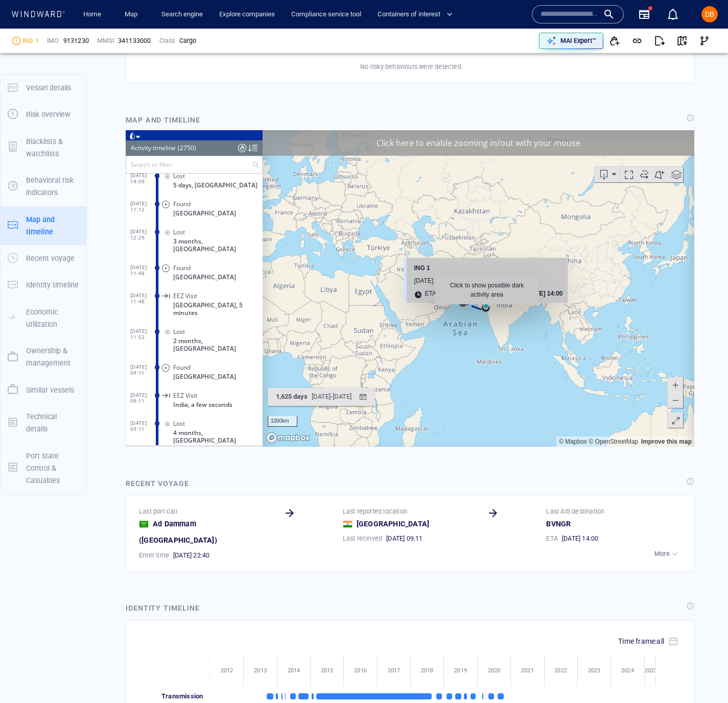
click at [487, 309] on canvas "Map" at bounding box center [479, 288] width 432 height 317
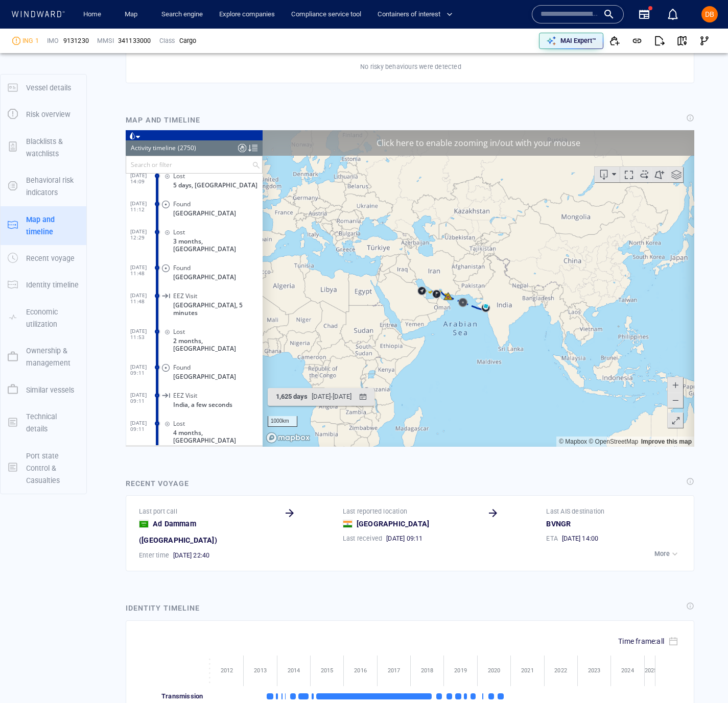
click at [487, 309] on canvas "Map" at bounding box center [479, 288] width 432 height 317
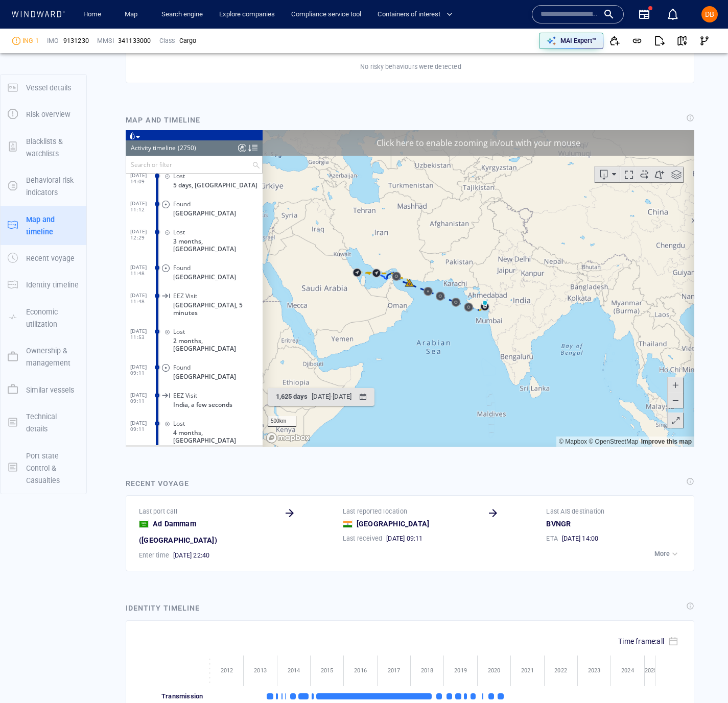
click at [627, 174] on span at bounding box center [628, 173] width 15 height 15
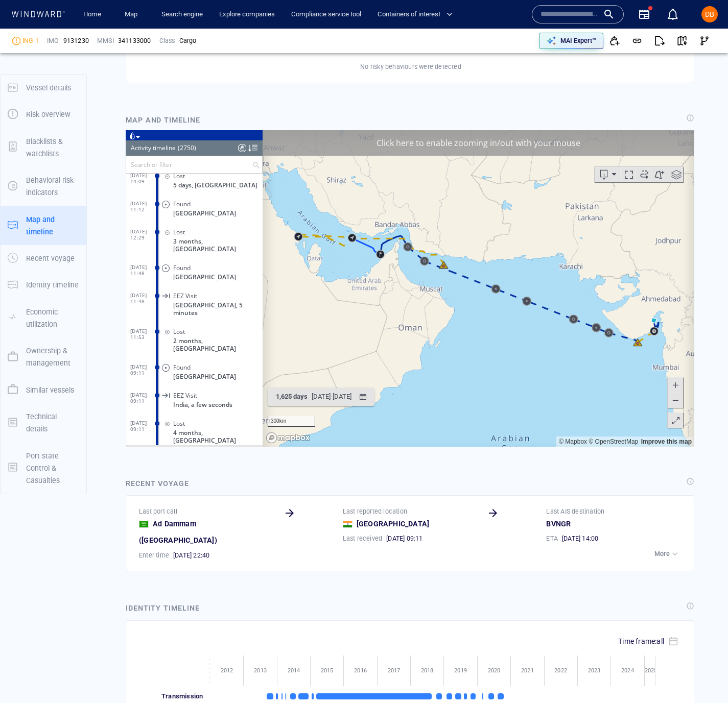
drag, startPoint x: 597, startPoint y: 276, endPoint x: 491, endPoint y: 260, distance: 106.8
click at [491, 260] on canvas "Map" at bounding box center [479, 288] width 432 height 317
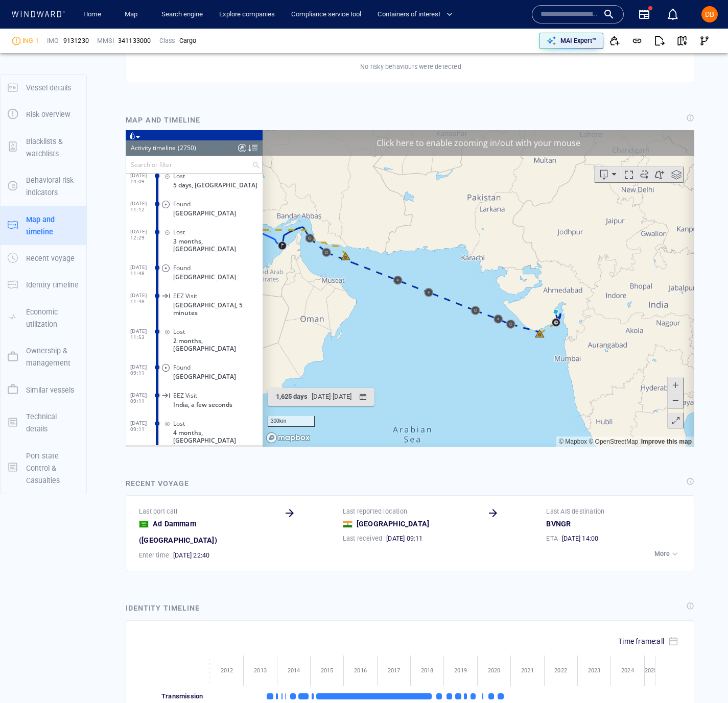
drag, startPoint x: 469, startPoint y: 249, endPoint x: 382, endPoint y: 222, distance: 91.4
click at [380, 221] on canvas "Map" at bounding box center [479, 288] width 432 height 317
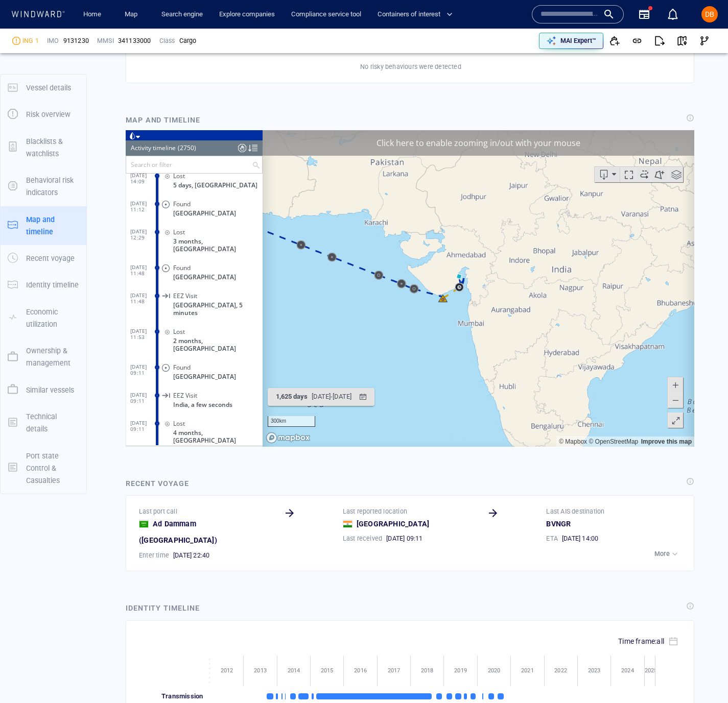
drag, startPoint x: 490, startPoint y: 282, endPoint x: 476, endPoint y: 323, distance: 43.1
click at [480, 325] on canvas "Map" at bounding box center [479, 288] width 432 height 317
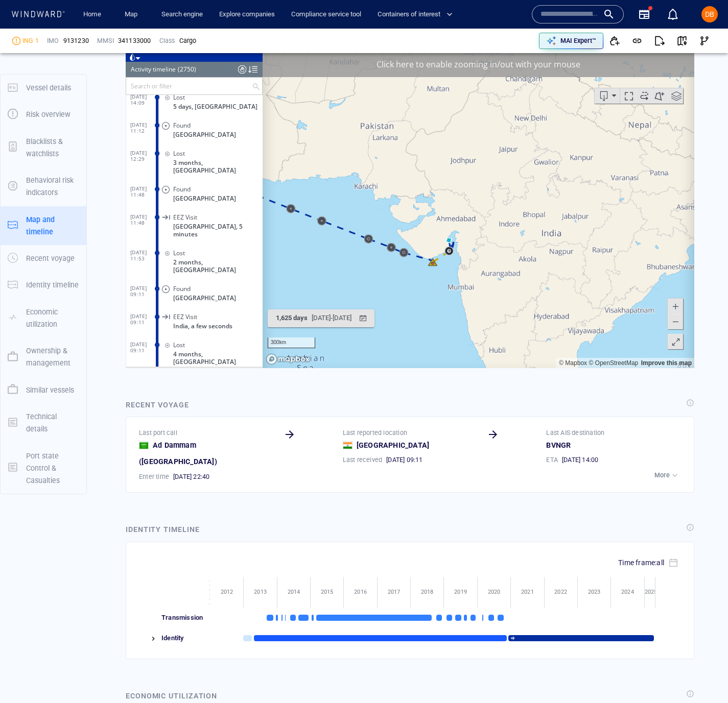
scroll to position [722, 0]
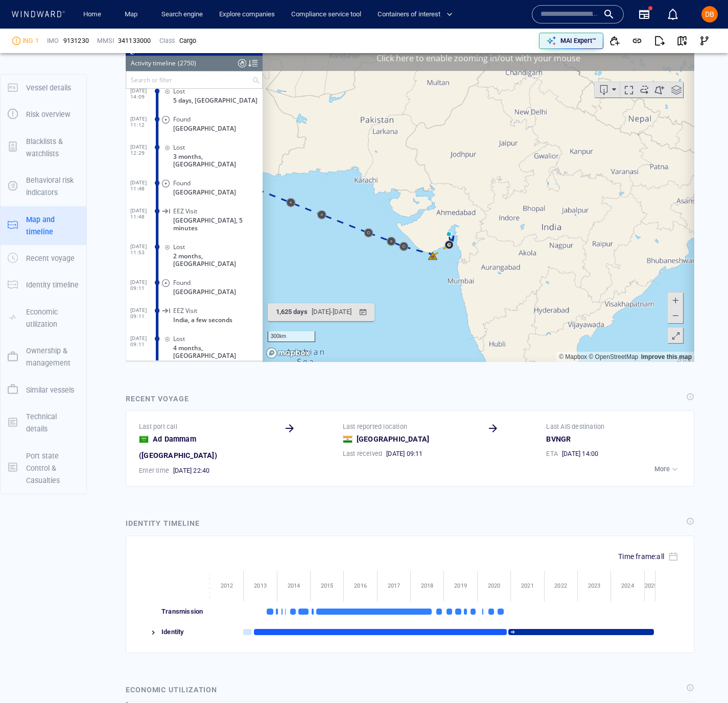
click at [415, 218] on canvas "Map" at bounding box center [479, 203] width 432 height 317
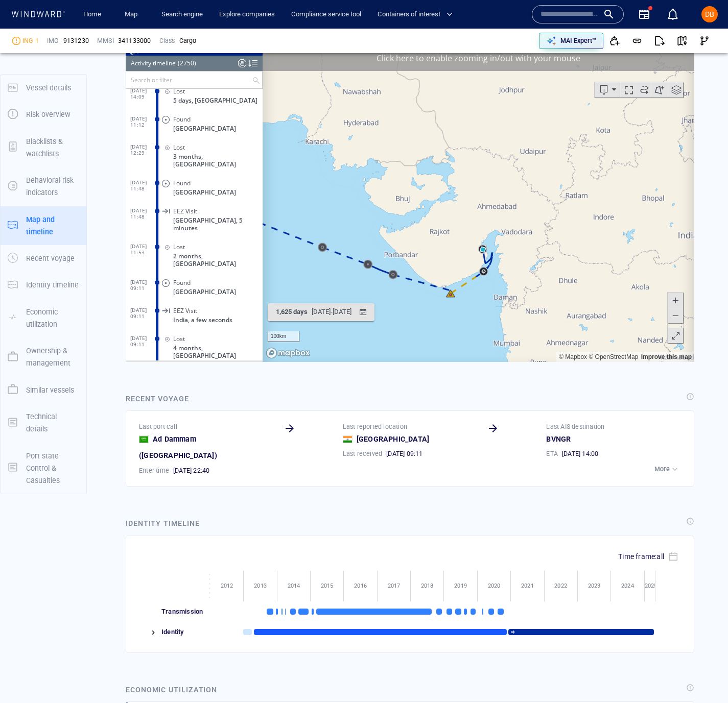
click at [432, 216] on canvas "Map" at bounding box center [479, 203] width 432 height 317
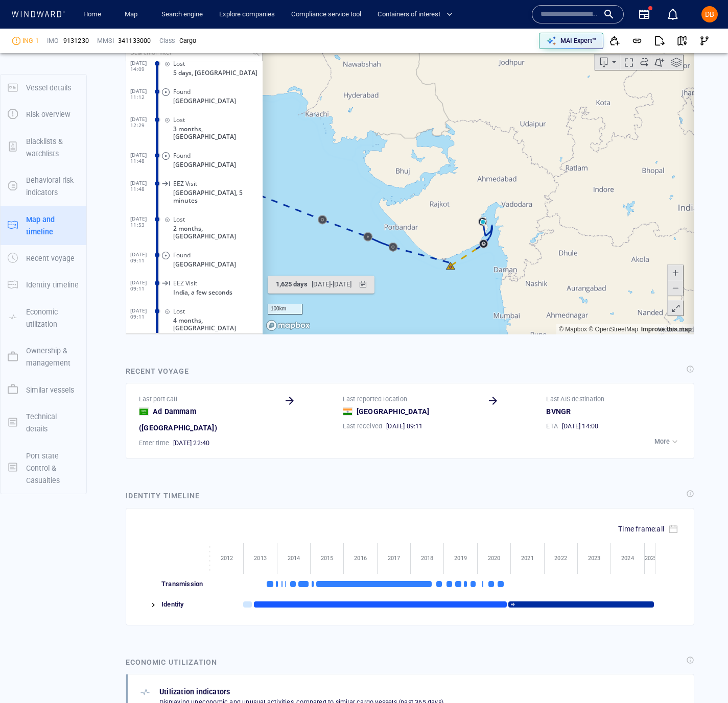
drag, startPoint x: 432, startPoint y: 188, endPoint x: 433, endPoint y: 216, distance: 27.6
click at [433, 216] on canvas "Map" at bounding box center [479, 175] width 432 height 317
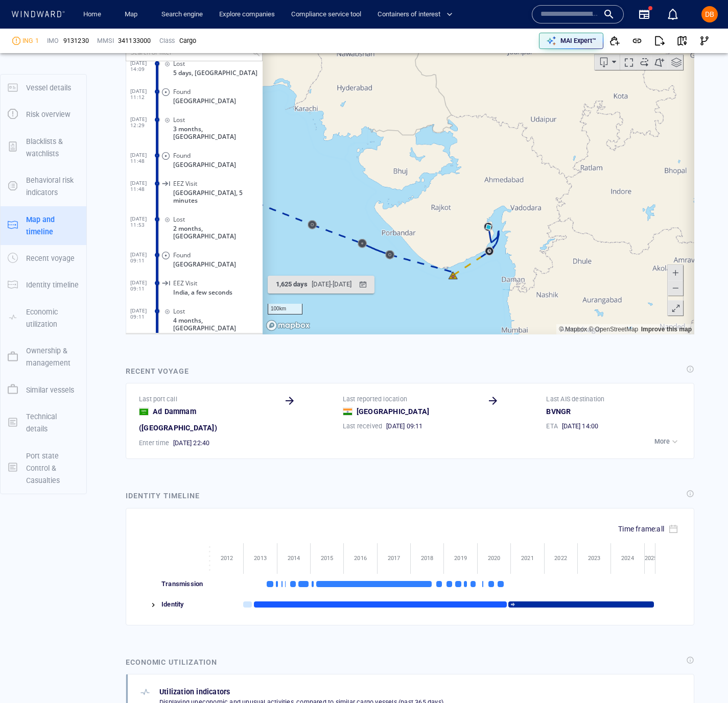
scroll to position [752, 0]
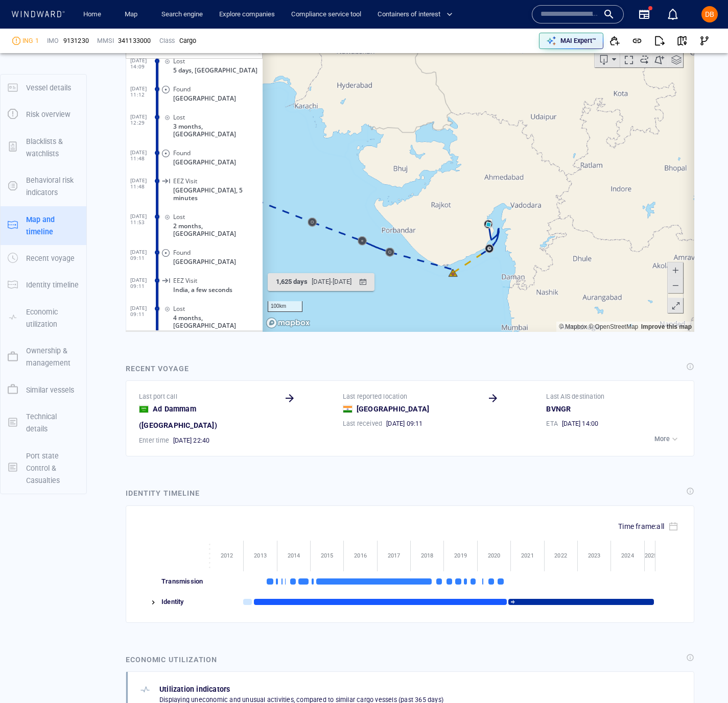
click at [421, 193] on canvas "Map" at bounding box center [479, 173] width 432 height 317
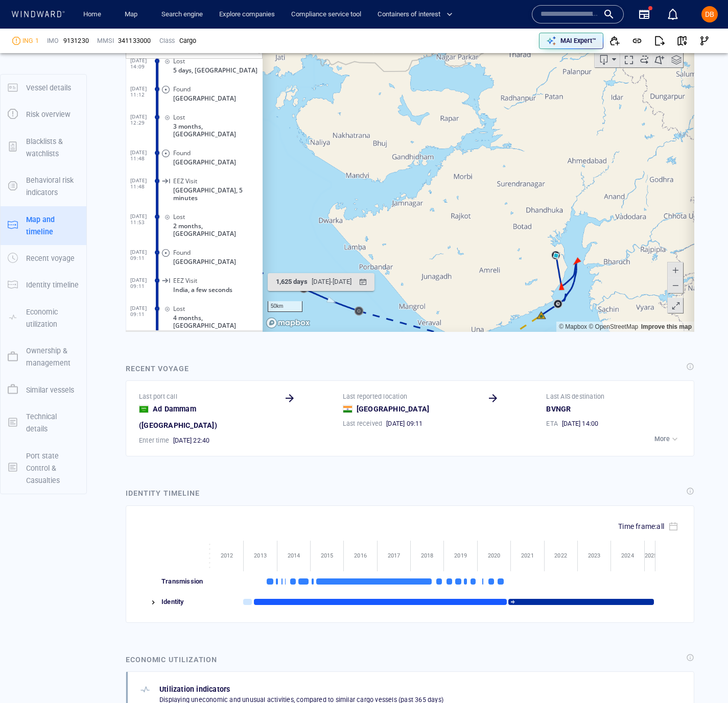
click at [420, 191] on canvas "Map" at bounding box center [479, 173] width 432 height 317
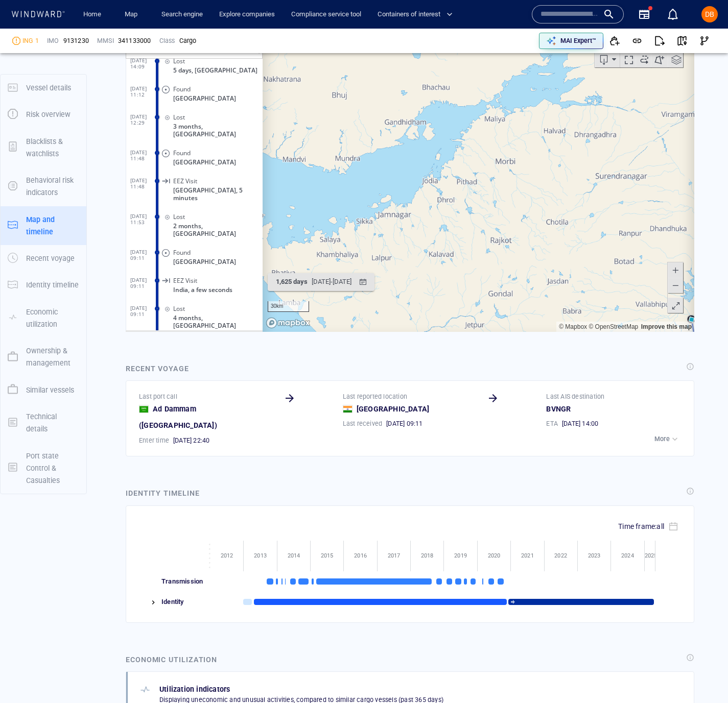
drag, startPoint x: 578, startPoint y: 296, endPoint x: 408, endPoint y: 150, distance: 224.9
click at [407, 150] on canvas "Map" at bounding box center [479, 173] width 432 height 317
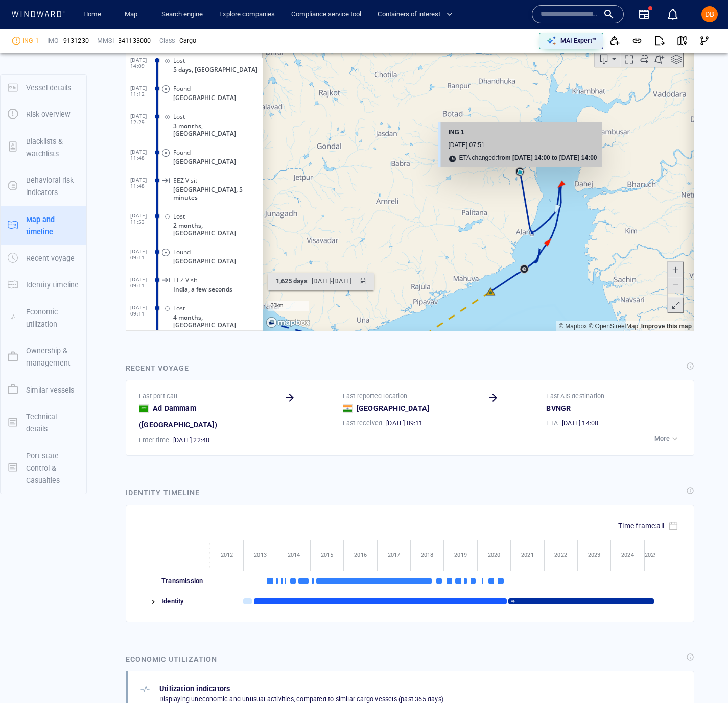
click at [525, 166] on canvas "Map" at bounding box center [479, 172] width 432 height 317
click at [521, 169] on canvas "Map" at bounding box center [479, 172] width 432 height 317
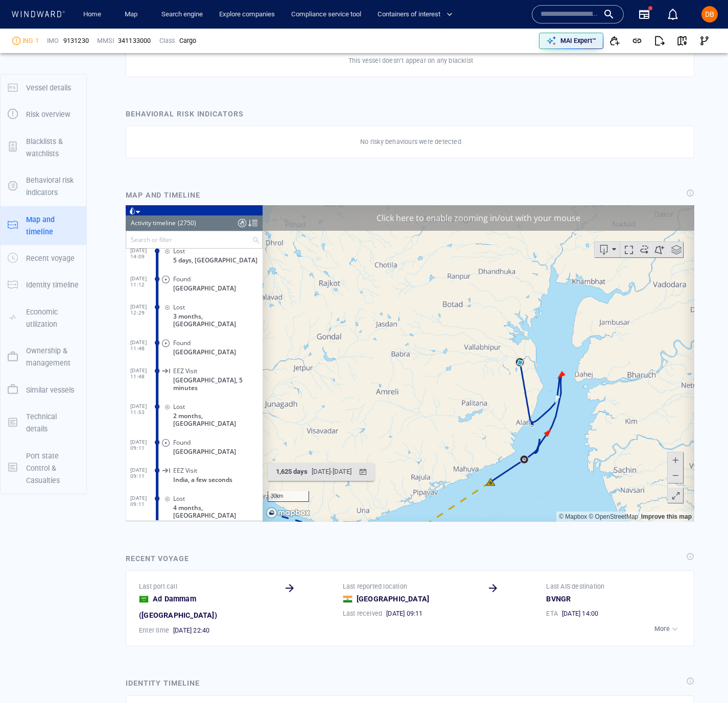
scroll to position [561, 0]
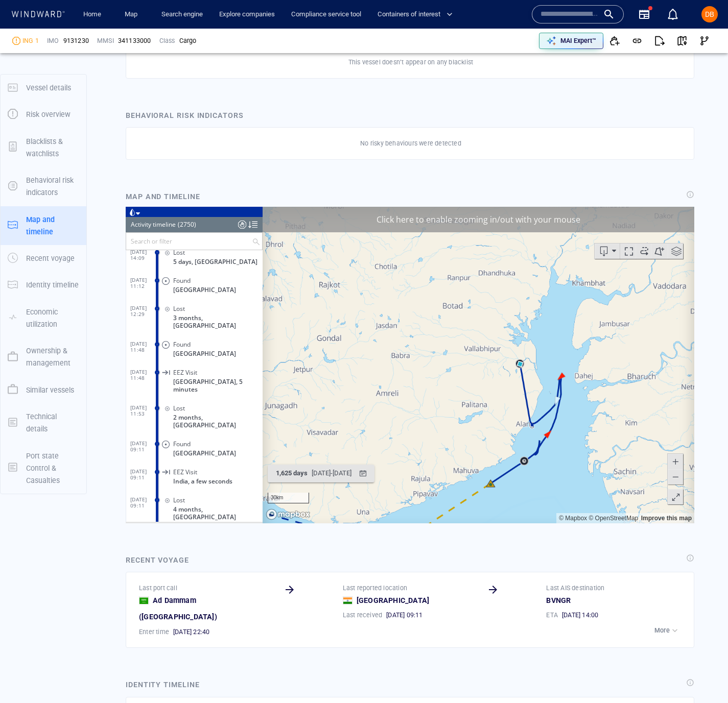
click at [680, 260] on canvas "Map" at bounding box center [479, 364] width 432 height 317
click at [670, 248] on span at bounding box center [676, 250] width 15 height 15
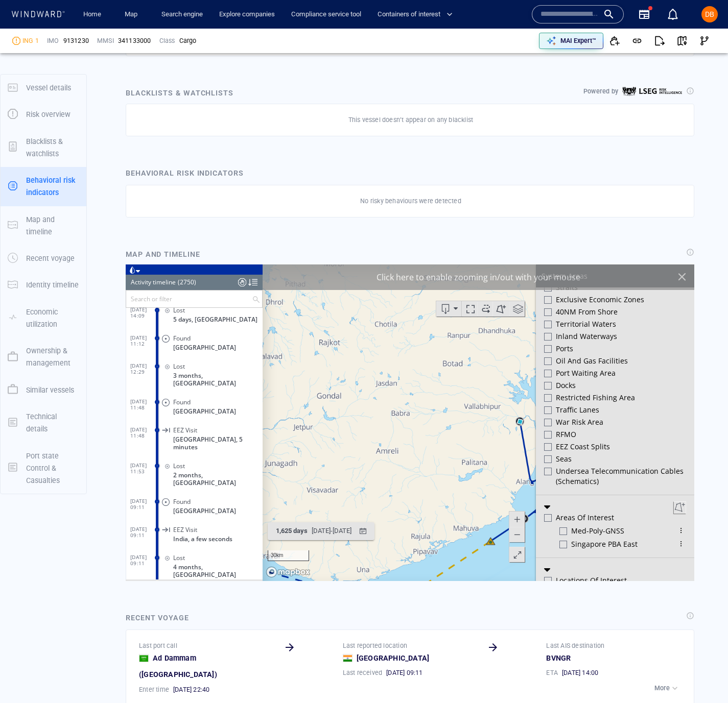
scroll to position [244, 0]
